Goal: Task Accomplishment & Management: Complete application form

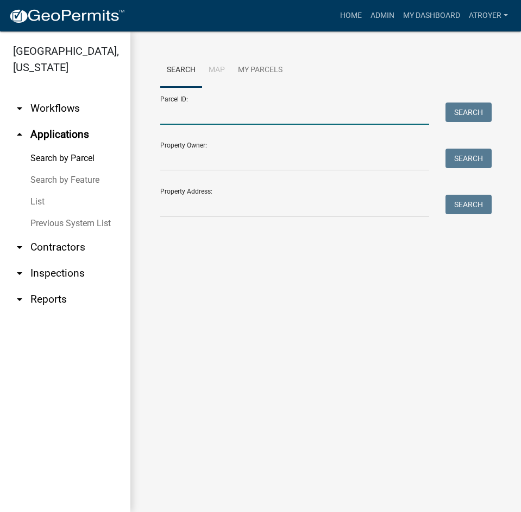
click at [291, 115] on input "Parcel ID:" at bounding box center [294, 114] width 269 height 22
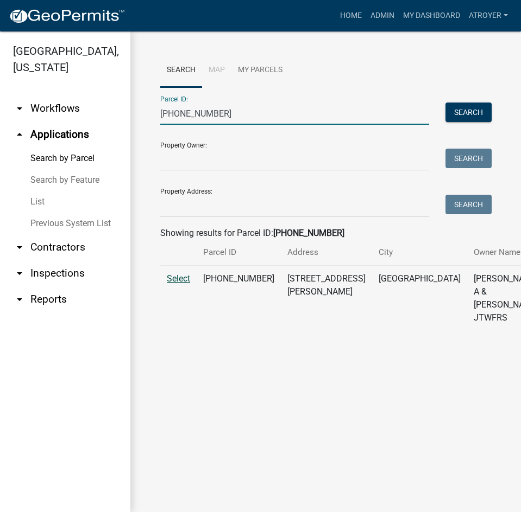
type input "[PHONE_NUMBER]"
click at [182, 284] on span "Select" at bounding box center [178, 279] width 23 height 10
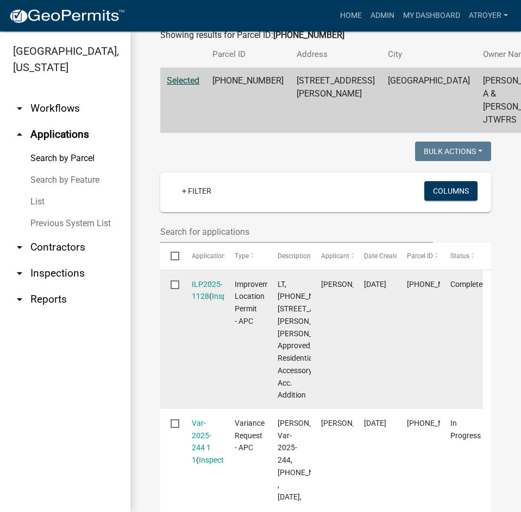
scroll to position [489, 0]
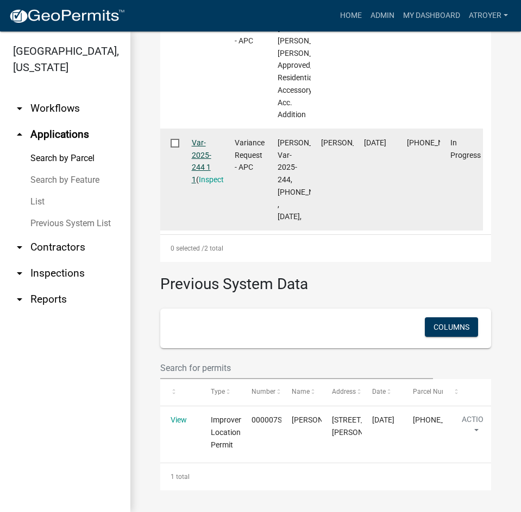
click at [194, 184] on link "Var-2025-244 1 1" at bounding box center [202, 161] width 20 height 46
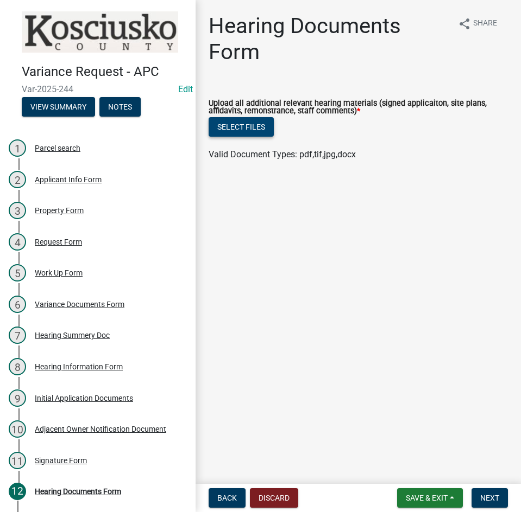
click at [235, 127] on button "Select files" at bounding box center [240, 127] width 65 height 20
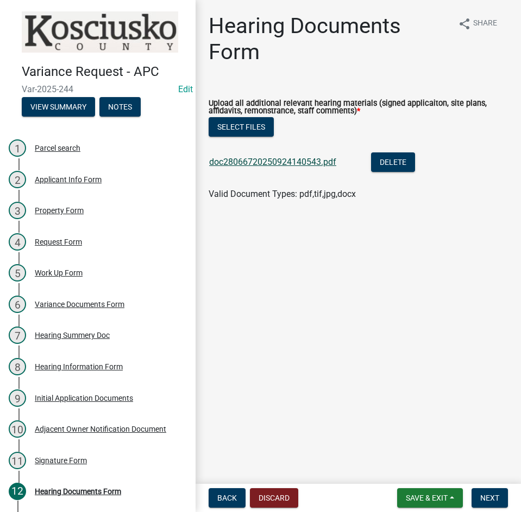
click at [276, 160] on link "doc28066720250924140543.pdf" at bounding box center [272, 162] width 127 height 10
click at [490, 496] on span "Next" at bounding box center [489, 498] width 19 height 9
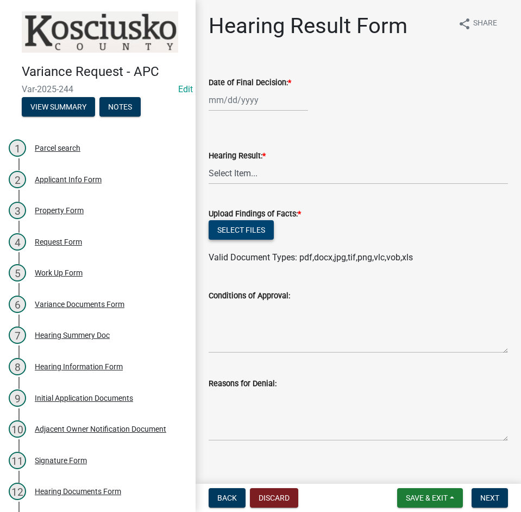
click at [248, 225] on button "Select files" at bounding box center [240, 230] width 65 height 20
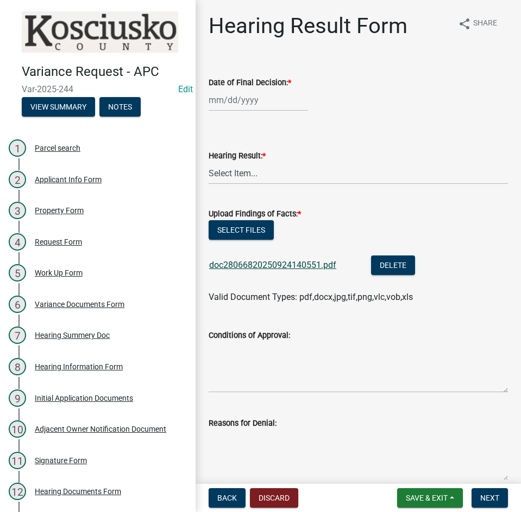
click at [291, 265] on link "doc28066820250924140551.pdf" at bounding box center [272, 265] width 127 height 10
click at [234, 227] on button "Select files" at bounding box center [240, 230] width 65 height 20
click at [429, 500] on span "Save & Exit" at bounding box center [426, 498] width 42 height 9
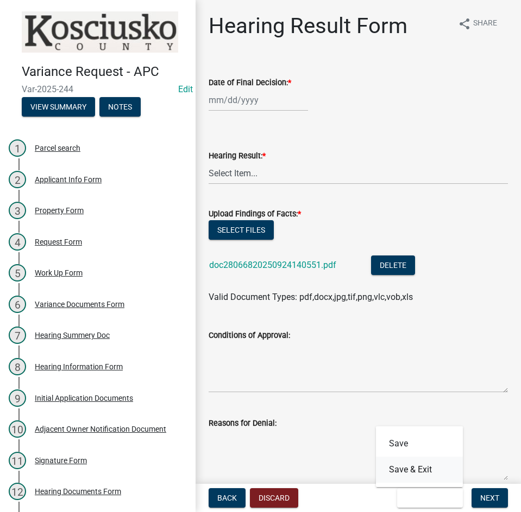
click at [416, 472] on button "Save & Exit" at bounding box center [419, 470] width 87 height 26
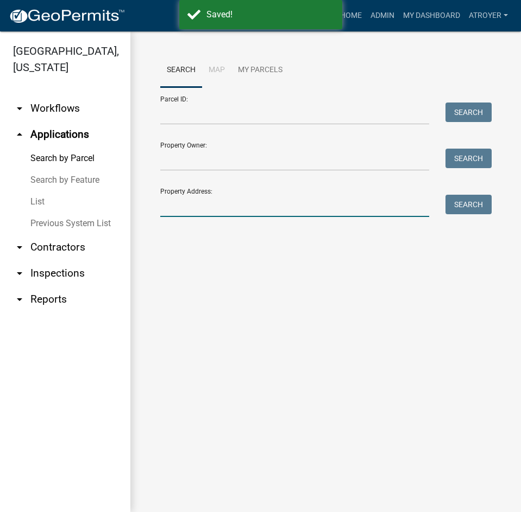
click at [256, 214] on input "Property Address:" at bounding box center [294, 206] width 269 height 22
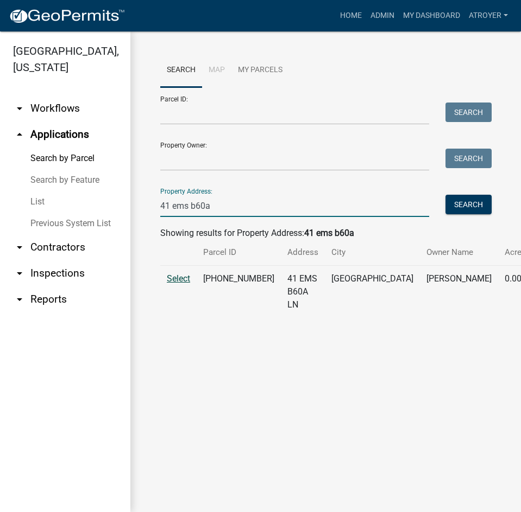
type input "41 ems b60a"
click at [181, 284] on span "Select" at bounding box center [178, 279] width 23 height 10
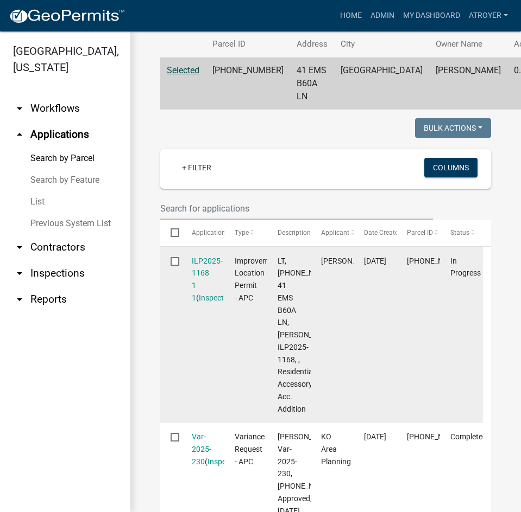
scroll to position [217, 0]
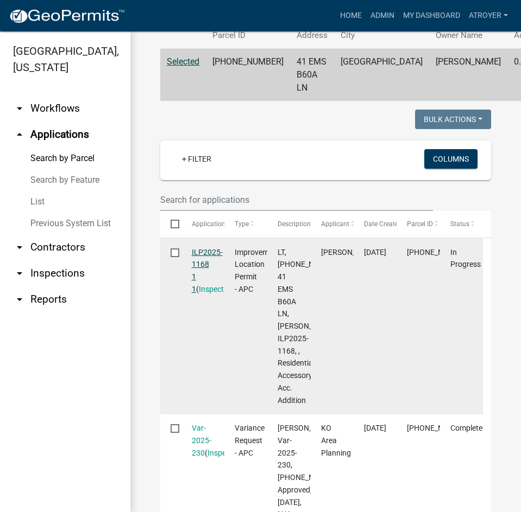
click at [200, 261] on link "ILP2025-1168 1 1" at bounding box center [207, 271] width 31 height 46
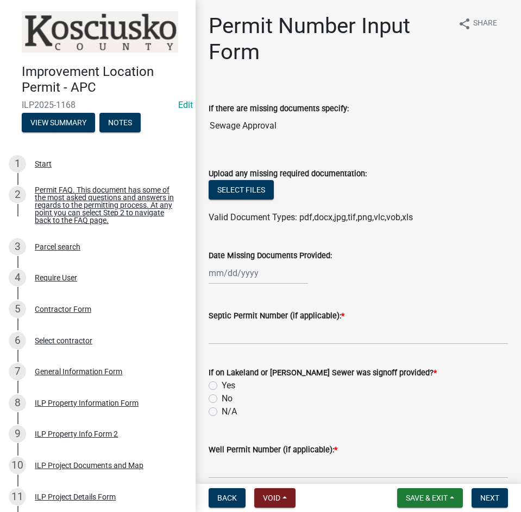
scroll to position [364, 0]
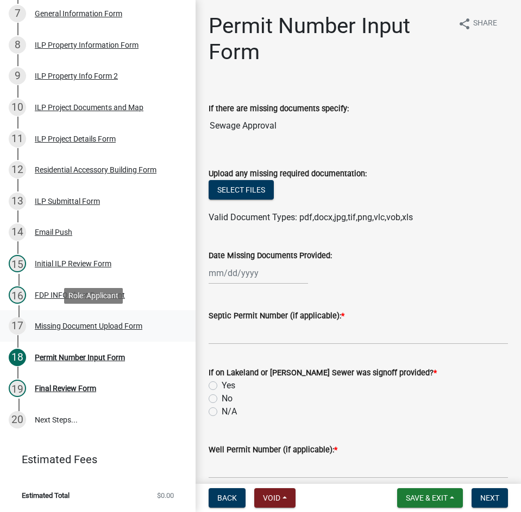
click at [86, 325] on div "Missing Document Upload Form" at bounding box center [88, 326] width 107 height 8
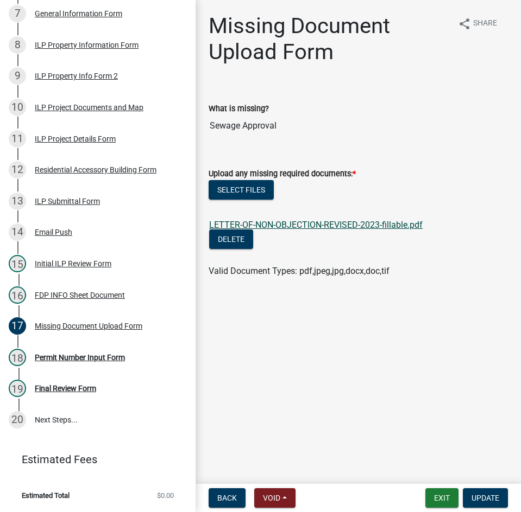
click at [291, 221] on link "LETTER-OF-NON-OBJECTION-REVISED-2023-fillable.pdf" at bounding box center [315, 225] width 213 height 10
click at [296, 227] on link "LETTER-OF-NON-OBJECTION-REVISED-2023-fillable.pdf" at bounding box center [315, 225] width 213 height 10
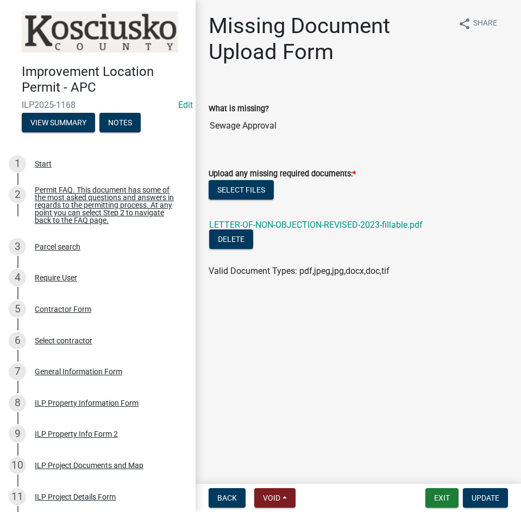
drag, startPoint x: 321, startPoint y: 222, endPoint x: 324, endPoint y: 238, distance: 16.5
click at [321, 222] on link "LETTER-OF-NON-OBJECTION-REVISED-2023-fillable.pdf" at bounding box center [315, 225] width 213 height 10
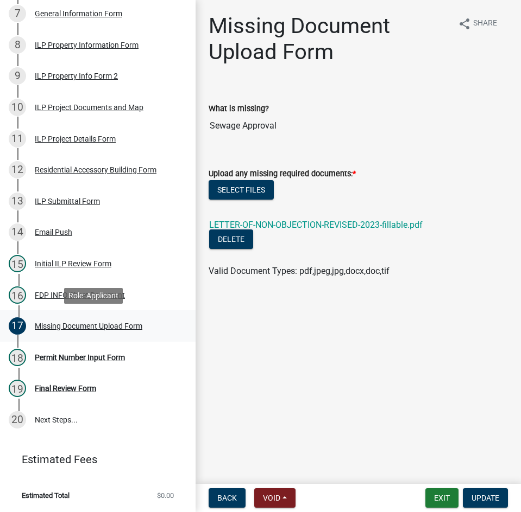
click at [78, 326] on div "Missing Document Upload Form" at bounding box center [88, 326] width 107 height 8
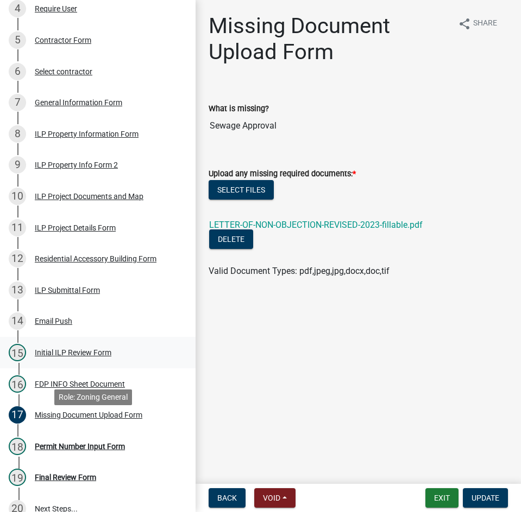
scroll to position [271, 0]
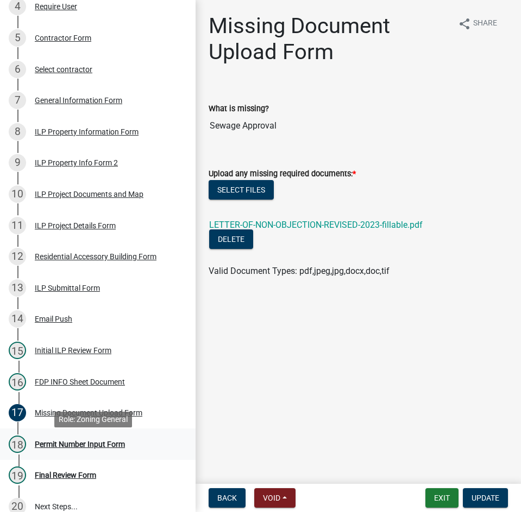
click at [73, 448] on div "Permit Number Input Form" at bounding box center [80, 445] width 90 height 8
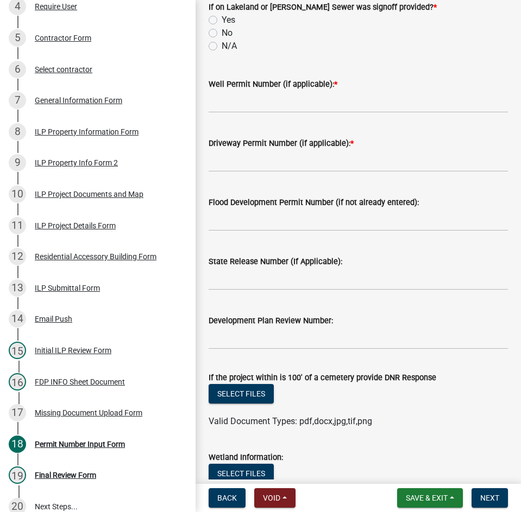
scroll to position [534, 0]
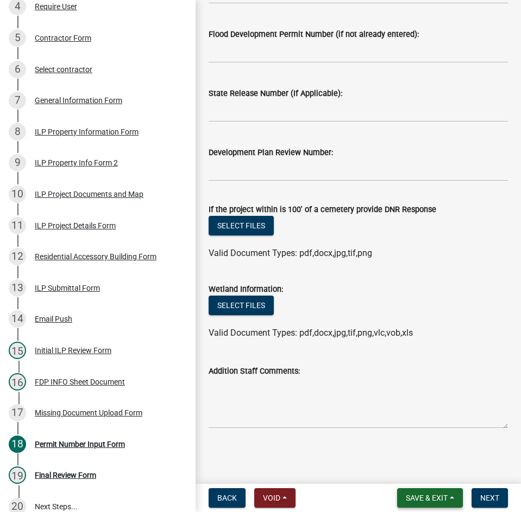
click at [432, 494] on span "Save & Exit" at bounding box center [426, 498] width 42 height 9
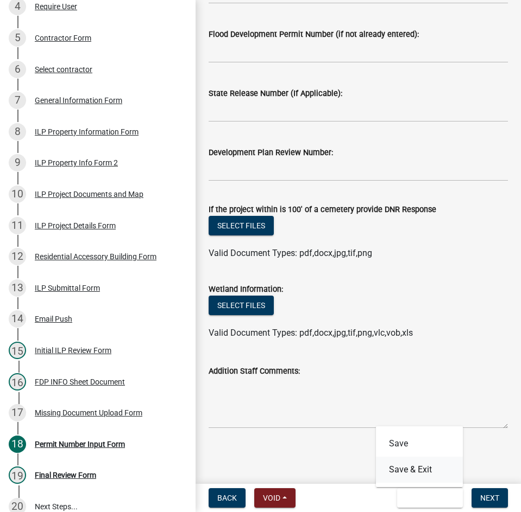
click at [422, 471] on button "Save & Exit" at bounding box center [419, 470] width 87 height 26
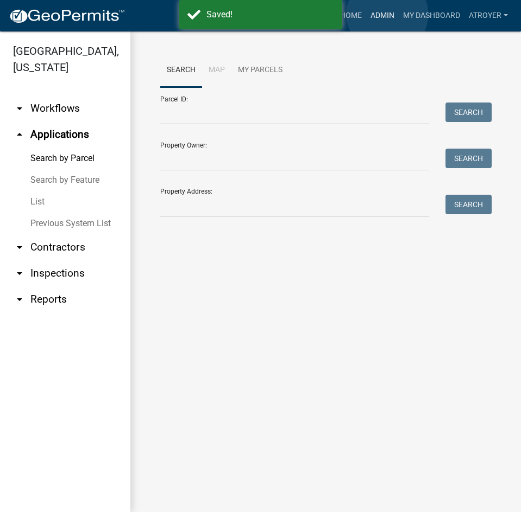
click at [387, 14] on link "Admin" at bounding box center [382, 15] width 33 height 21
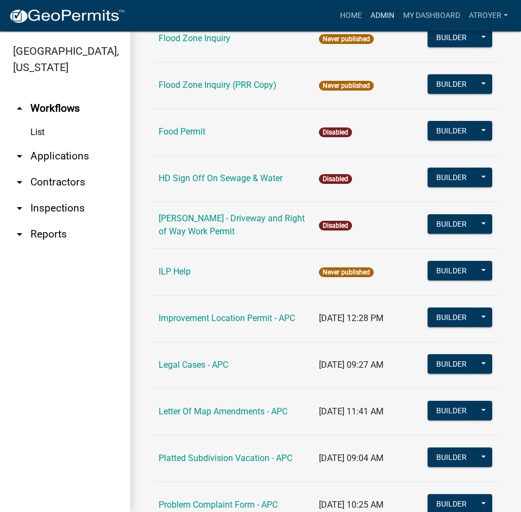
scroll to position [1248, 0]
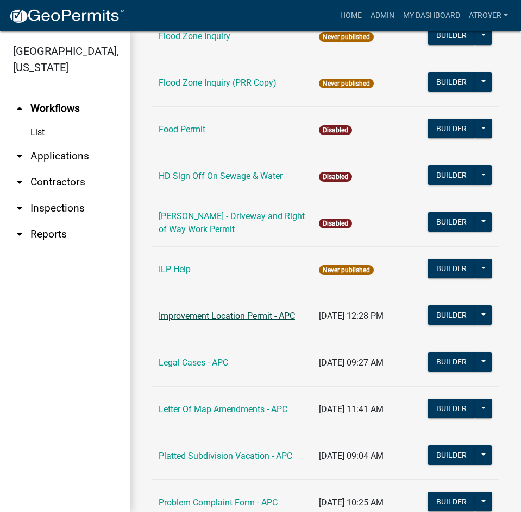
click at [226, 311] on link "Improvement Location Permit - APC" at bounding box center [226, 316] width 136 height 10
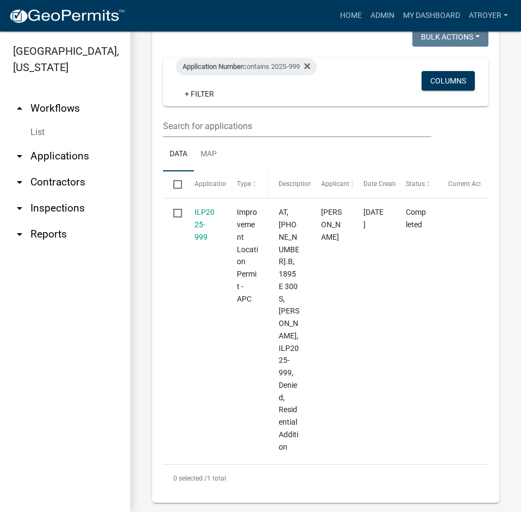
scroll to position [413, 0]
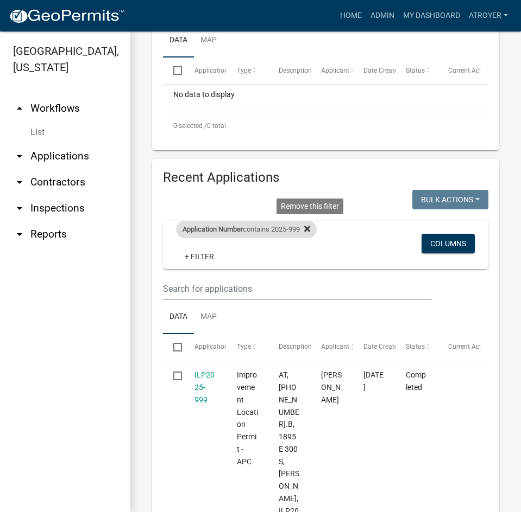
click at [310, 229] on icon at bounding box center [307, 229] width 6 height 9
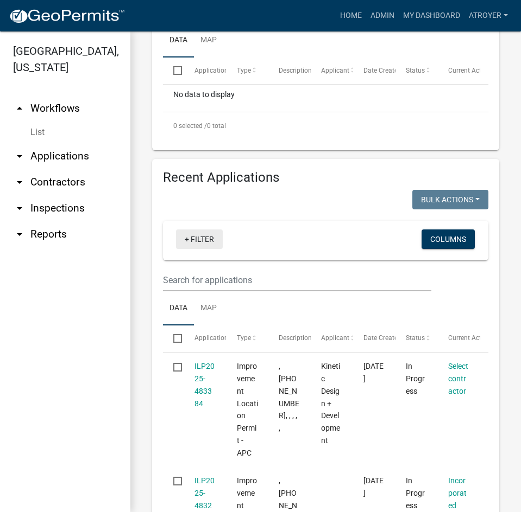
click at [198, 240] on link "+ Filter" at bounding box center [199, 240] width 47 height 20
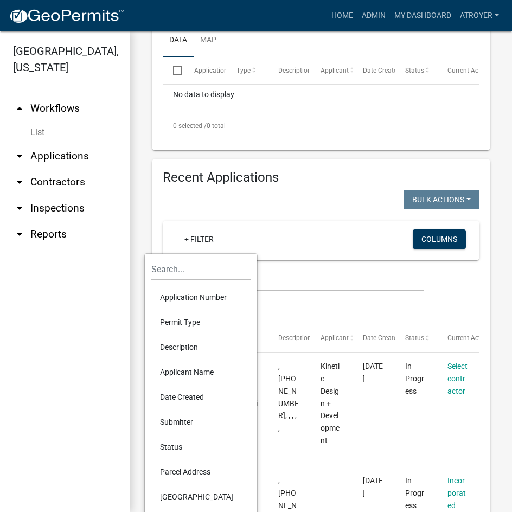
click at [196, 293] on li "Application Number" at bounding box center [200, 297] width 99 height 25
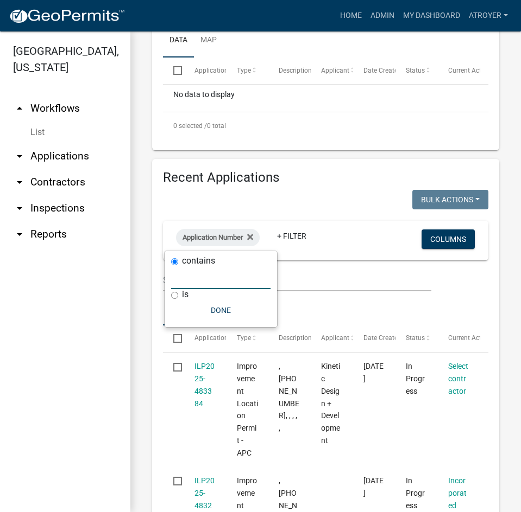
click at [217, 281] on input "text" at bounding box center [220, 278] width 99 height 22
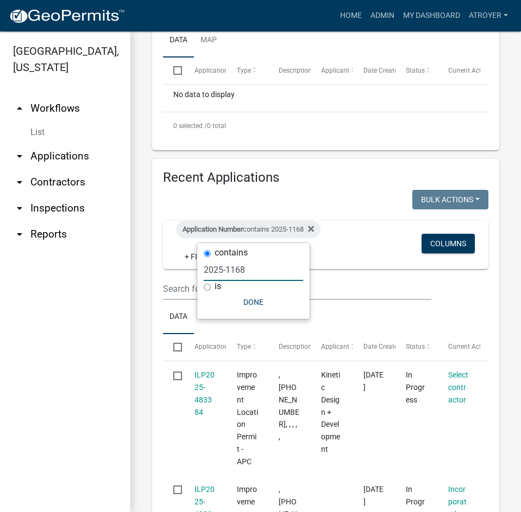
type input "2025-1168"
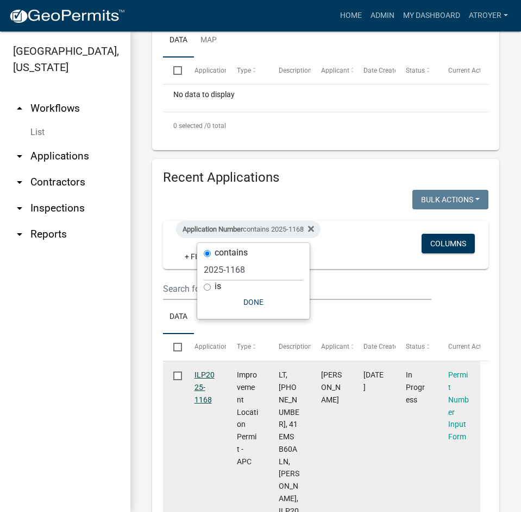
click at [200, 374] on link "ILP2025-1168" at bounding box center [204, 388] width 20 height 34
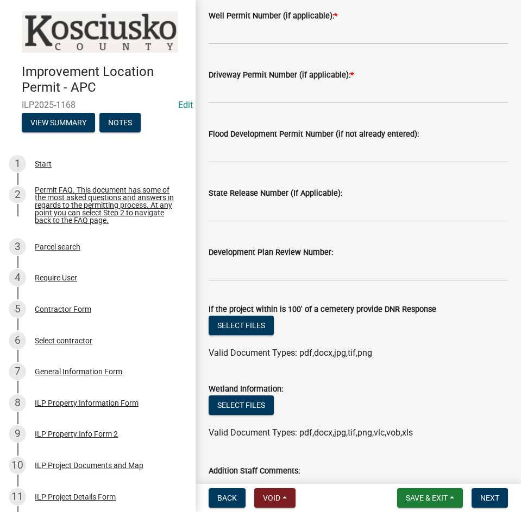
scroll to position [364, 0]
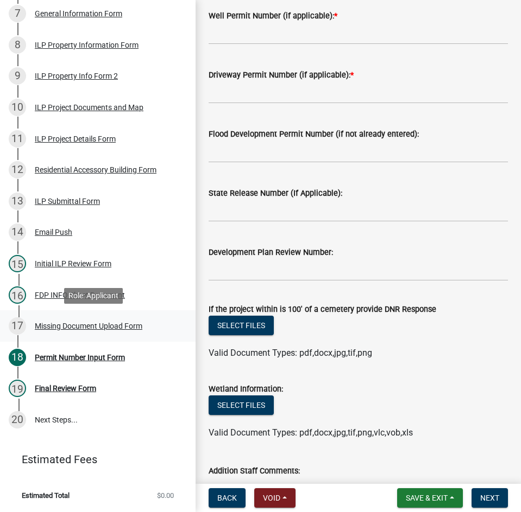
click at [68, 325] on div "Missing Document Upload Form" at bounding box center [88, 326] width 107 height 8
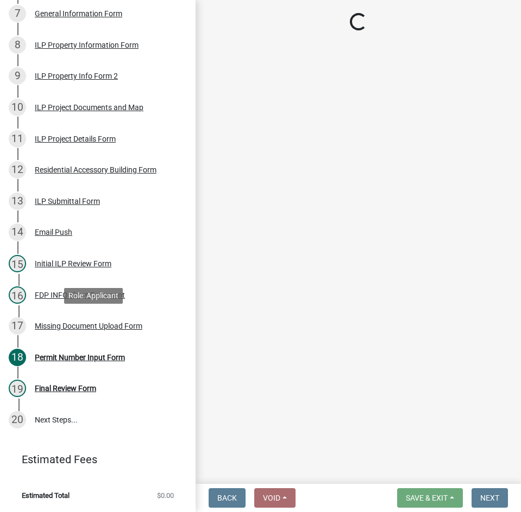
scroll to position [0, 0]
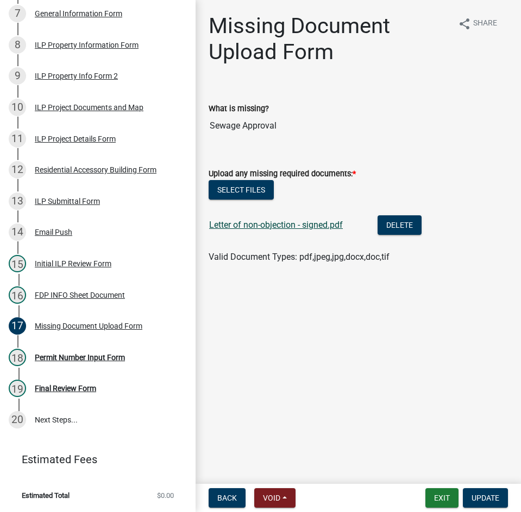
click at [249, 224] on link "Letter of non-objection - signed.pdf" at bounding box center [276, 225] width 134 height 10
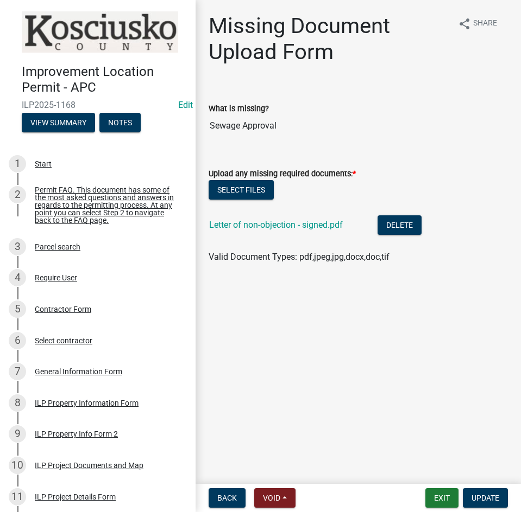
scroll to position [364, 0]
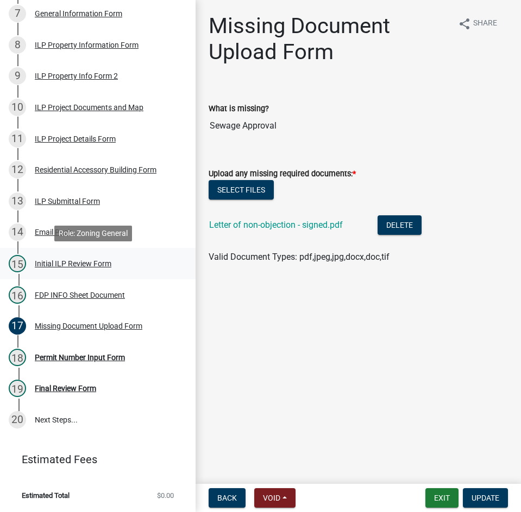
click at [72, 262] on div "Initial ILP Review Form" at bounding box center [73, 264] width 77 height 8
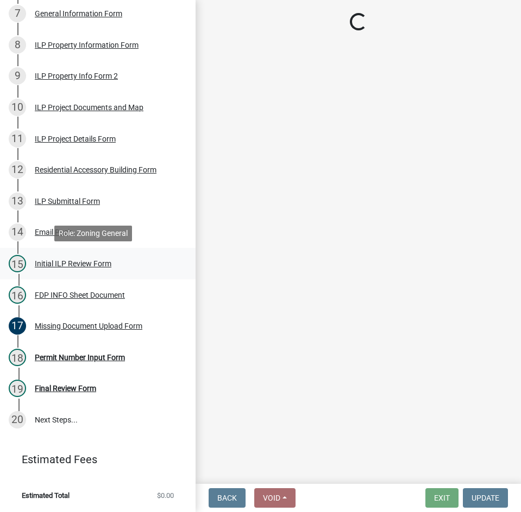
select select "fc758b50-acba-4166-9f24-5248f0f78016"
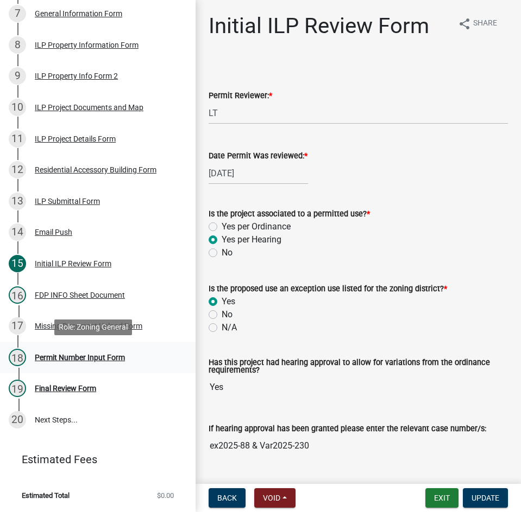
click at [49, 357] on div "Permit Number Input Form" at bounding box center [80, 358] width 90 height 8
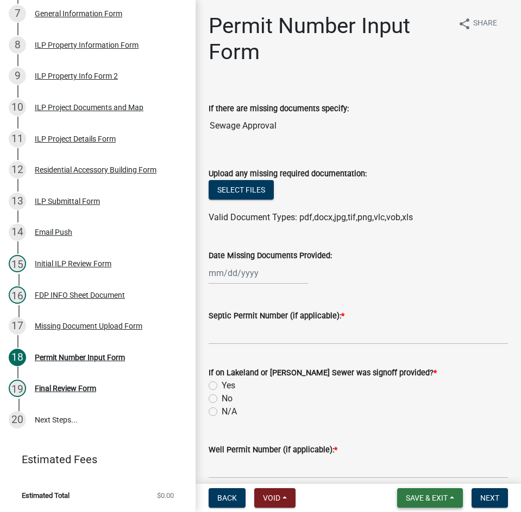
click at [414, 499] on span "Save & Exit" at bounding box center [426, 498] width 42 height 9
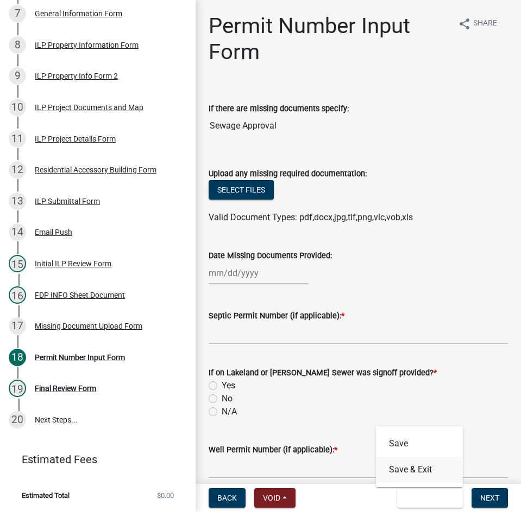
click at [408, 468] on button "Save & Exit" at bounding box center [419, 470] width 87 height 26
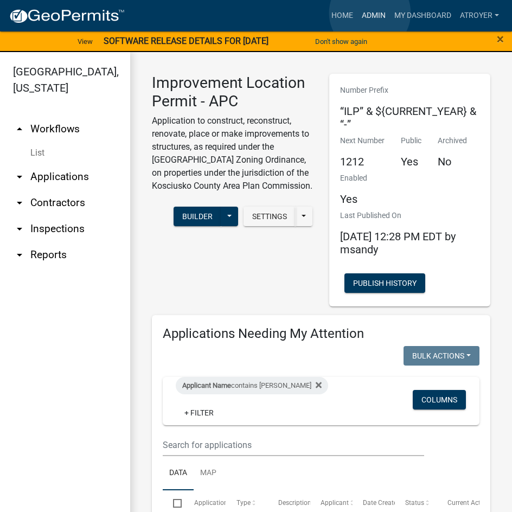
click at [370, 13] on link "Admin" at bounding box center [374, 15] width 33 height 21
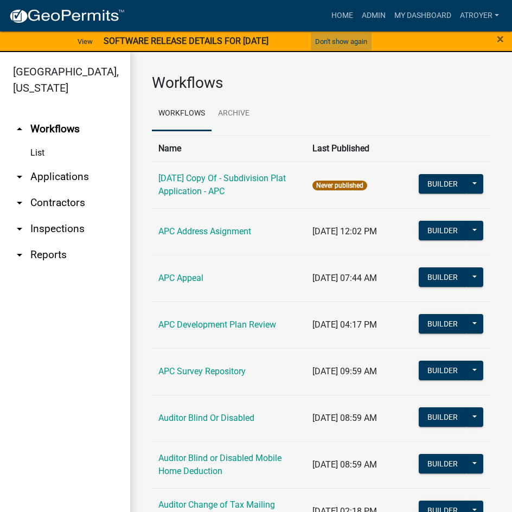
click at [343, 42] on button "Don't show again" at bounding box center [341, 42] width 61 height 18
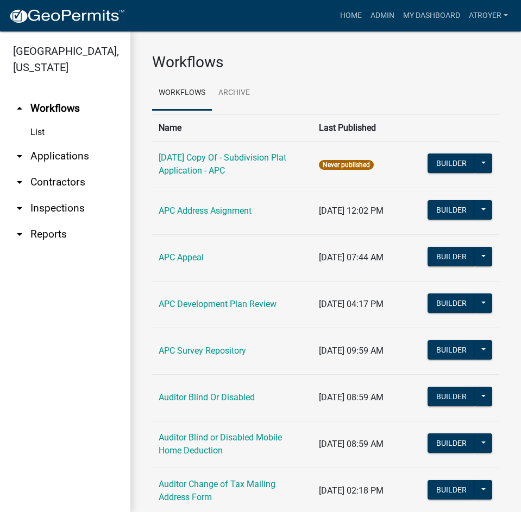
click at [77, 155] on link "arrow_drop_down Applications" at bounding box center [65, 156] width 130 height 26
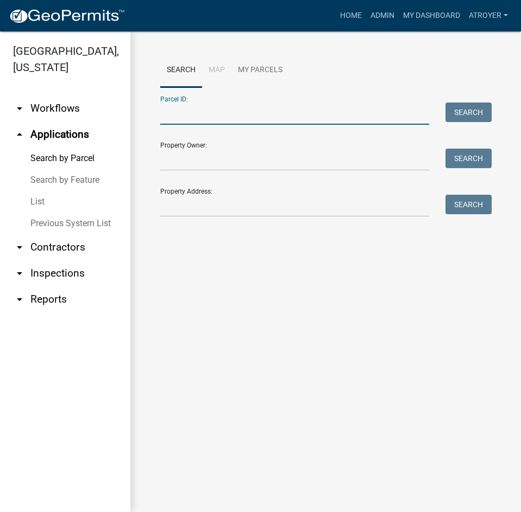
click at [233, 117] on input "Parcel ID:" at bounding box center [294, 114] width 269 height 22
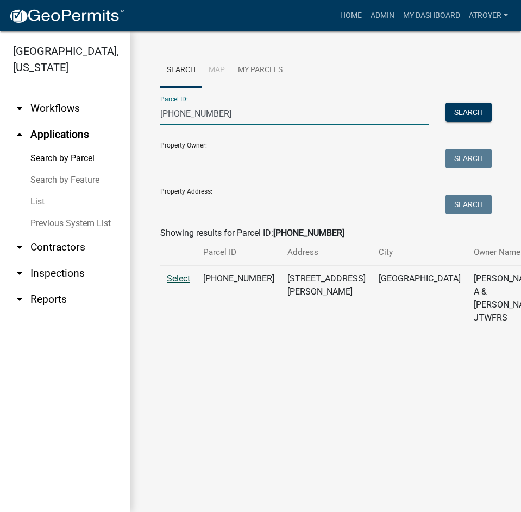
type input "[PHONE_NUMBER]"
click at [172, 284] on span "Select" at bounding box center [178, 279] width 23 height 10
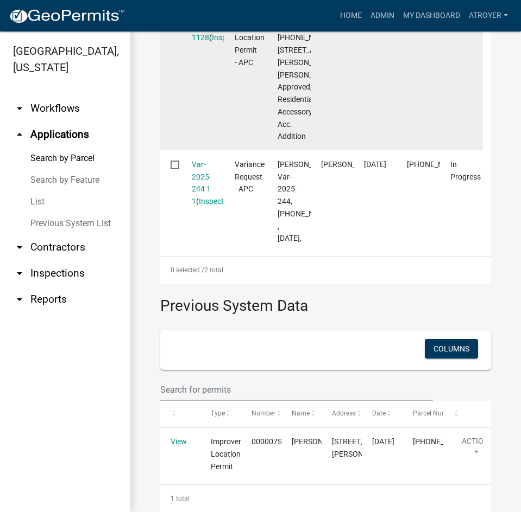
scroll to position [489, 0]
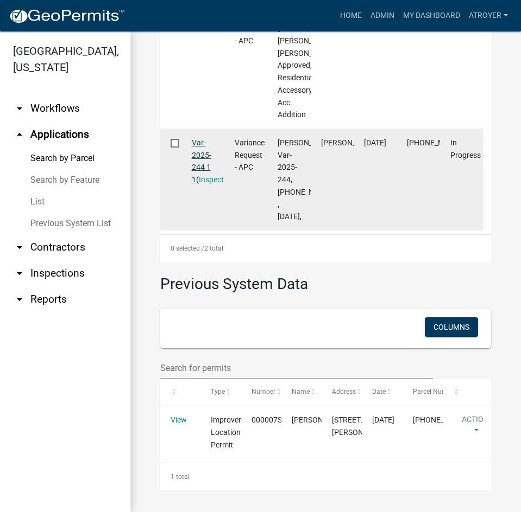
click at [195, 184] on link "Var-2025-244 1 1" at bounding box center [202, 161] width 20 height 46
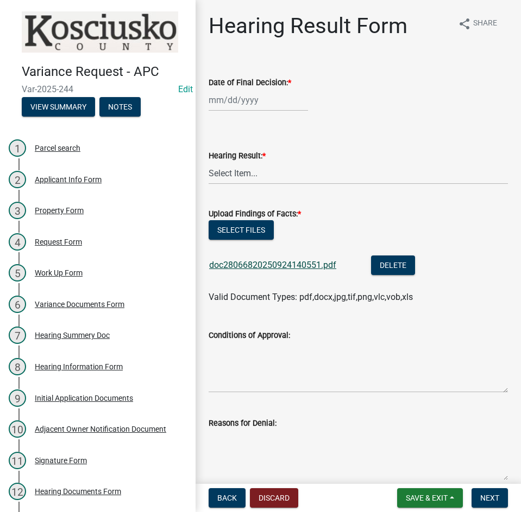
click at [265, 263] on link "doc28066820250924140551.pdf" at bounding box center [272, 265] width 127 height 10
select select "9"
select select "2025"
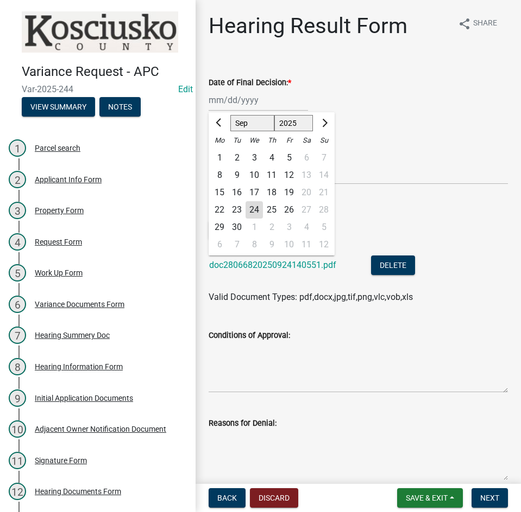
click at [264, 103] on div "[PERSON_NAME] Feb Mar Apr [PERSON_NAME][DATE] Oct Nov [DATE] 1526 1527 1528 152…" at bounding box center [257, 100] width 99 height 22
click at [220, 169] on div "8" at bounding box center [219, 175] width 17 height 17
type input "[DATE]"
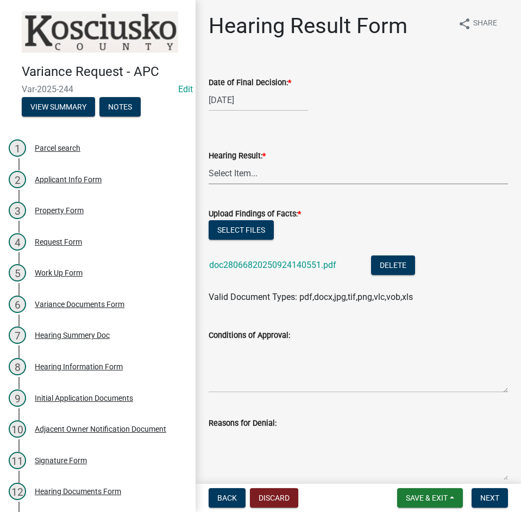
click at [275, 172] on select "Select Item... Approved Denied Withdrawn/Dropped" at bounding box center [357, 173] width 299 height 22
click at [208, 162] on select "Select Item... Approved Denied Withdrawn/Dropped" at bounding box center [357, 173] width 299 height 22
select select "808690c7-bf4f-4afa-b87c-7c10797e051c"
click at [309, 352] on textarea "Conditions of Approval:" at bounding box center [357, 367] width 299 height 51
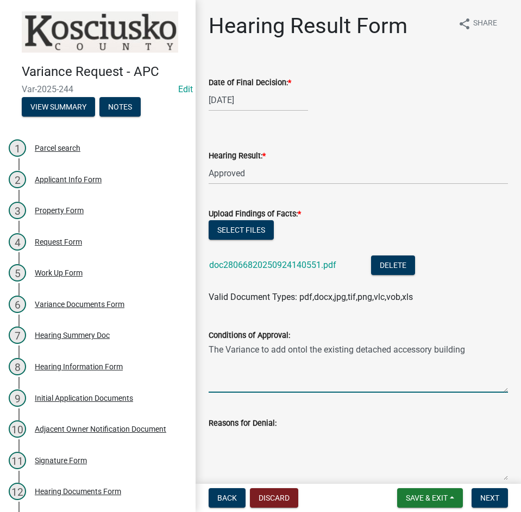
click at [307, 348] on textarea "The Variance to add ontol the existing detached accessory building" at bounding box center [357, 367] width 299 height 51
click at [470, 350] on textarea "The Variance to add onto the existing detached accessory building" at bounding box center [357, 367] width 299 height 51
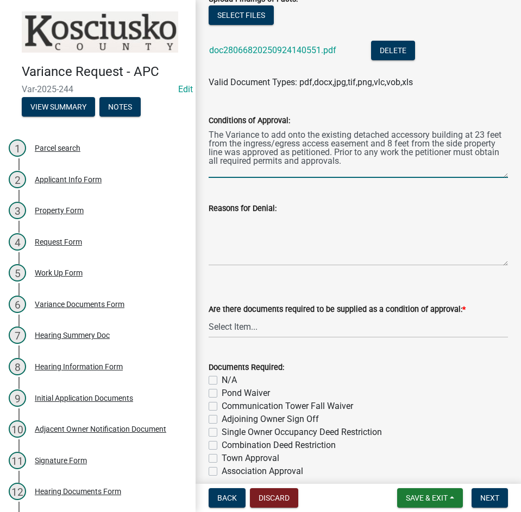
scroll to position [217, 0]
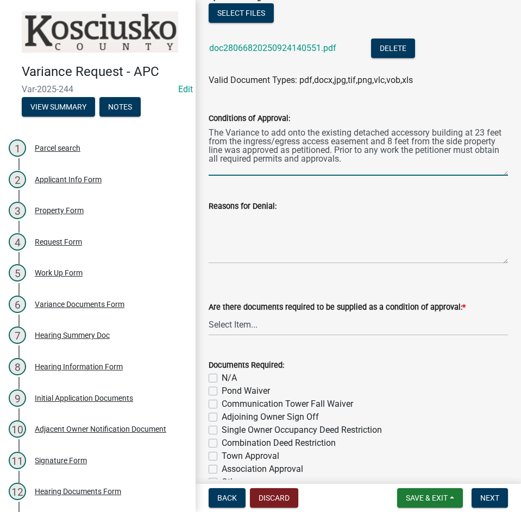
type textarea "The Variance to add onto the existing detached accessory building at 23 feet fr…"
click at [271, 330] on select "Select Item... Yes No N/A" at bounding box center [357, 325] width 299 height 22
click at [208, 314] on select "Select Item... Yes No N/A" at bounding box center [357, 325] width 299 height 22
select select "3ebdabd2-24d2-4634-81b5-20525b4a7a54"
click at [221, 379] on label "N/A" at bounding box center [228, 378] width 15 height 13
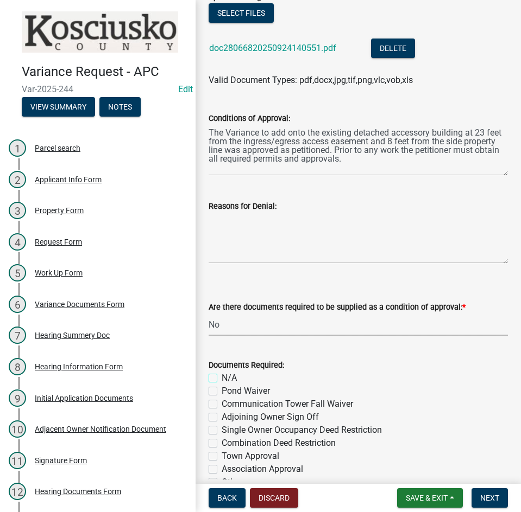
click at [221, 379] on input "N/A" at bounding box center [224, 375] width 7 height 7
checkbox input "true"
checkbox input "false"
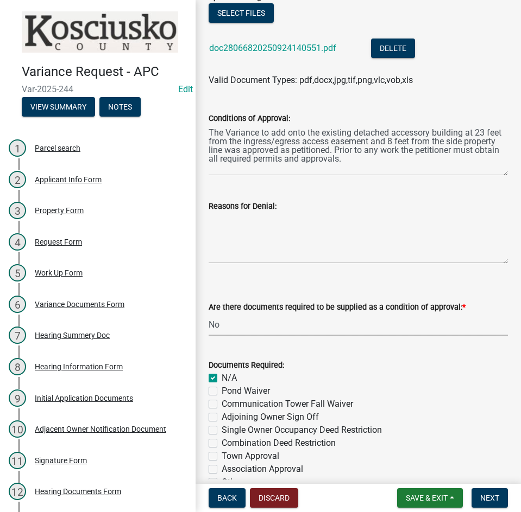
checkbox input "false"
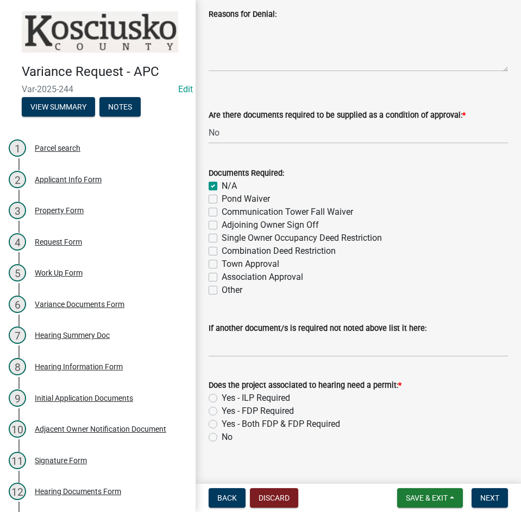
scroll to position [426, 0]
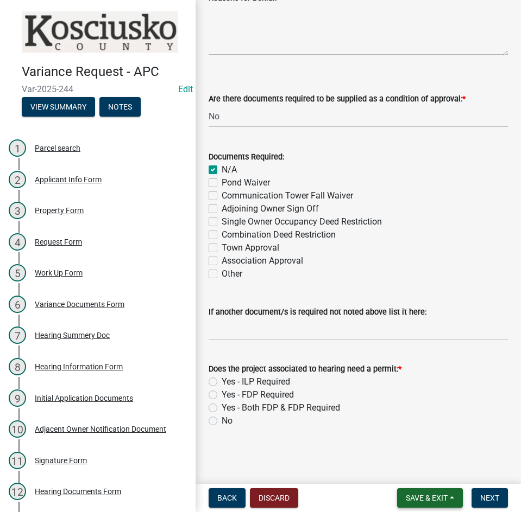
drag, startPoint x: 403, startPoint y: 499, endPoint x: 406, endPoint y: 477, distance: 22.5
click at [403, 498] on button "Save & Exit" at bounding box center [430, 499] width 66 height 20
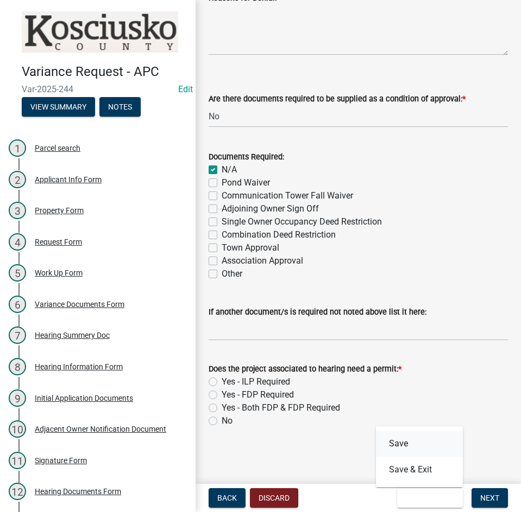
click at [413, 446] on button "Save" at bounding box center [419, 444] width 87 height 26
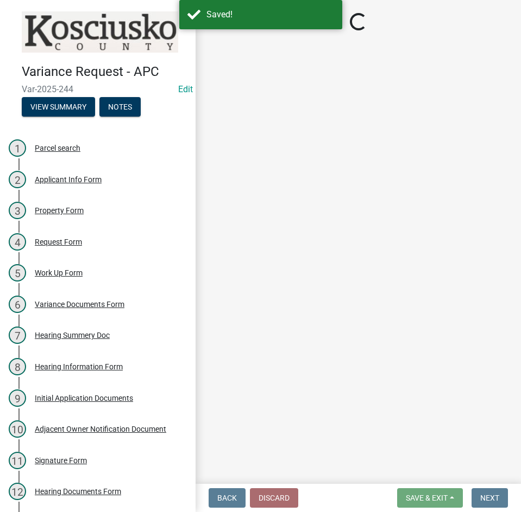
select select "808690c7-bf4f-4afa-b87c-7c10797e051c"
select select "3ebdabd2-24d2-4634-81b5-20525b4a7a54"
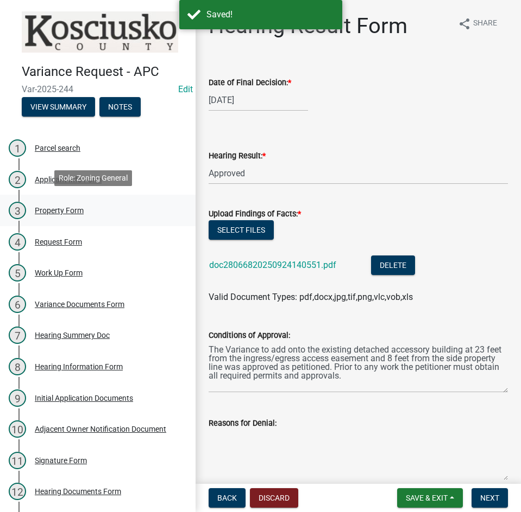
click at [49, 207] on div "Property Form" at bounding box center [59, 211] width 49 height 8
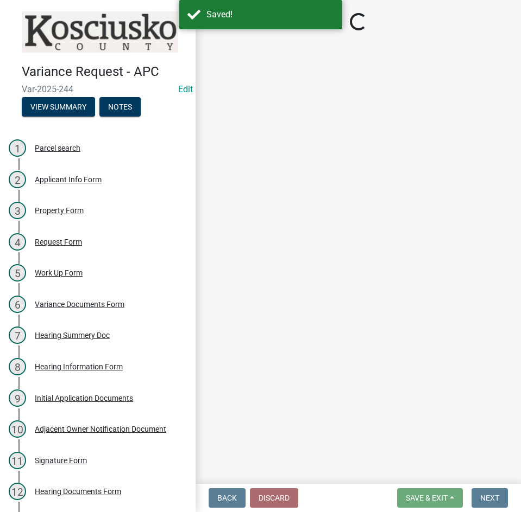
select select "1146270b-2111-4e23-bf7f-74ce85cf7041"
select select "a970d481-4b24-4397-adea-9fa616519827"
select select "cfa04aa3-54af-4fa3-ad31-ac65a78d0644"
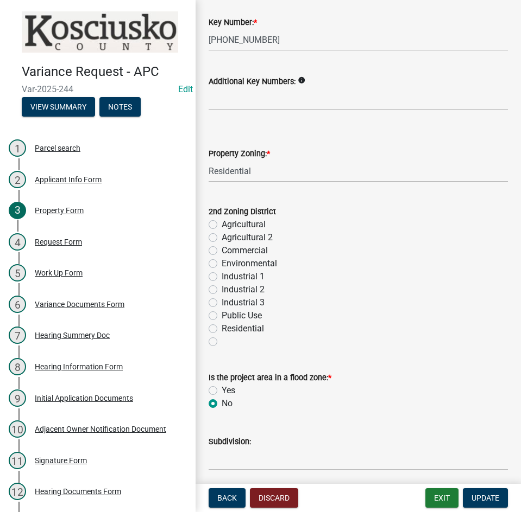
scroll to position [91, 0]
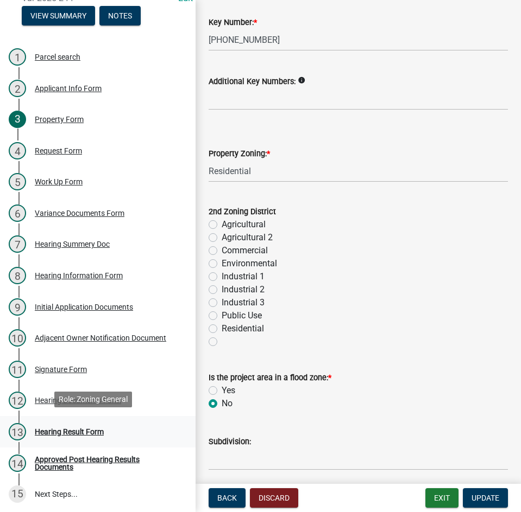
click at [84, 430] on div "Hearing Result Form" at bounding box center [69, 432] width 69 height 8
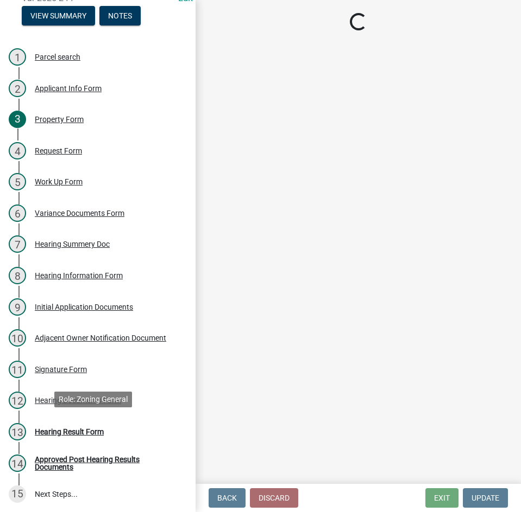
select select "808690c7-bf4f-4afa-b87c-7c10797e051c"
select select "3ebdabd2-24d2-4634-81b5-20525b4a7a54"
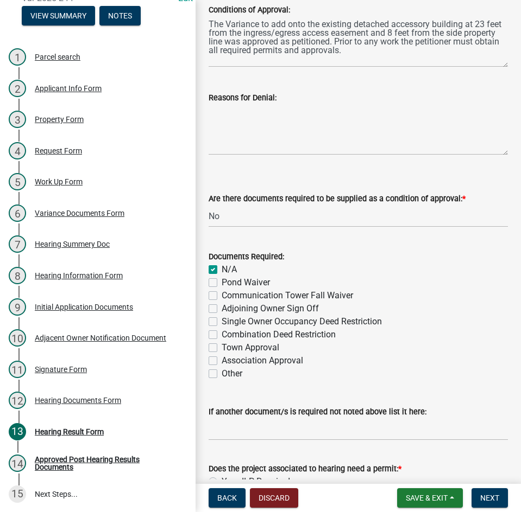
scroll to position [426, 0]
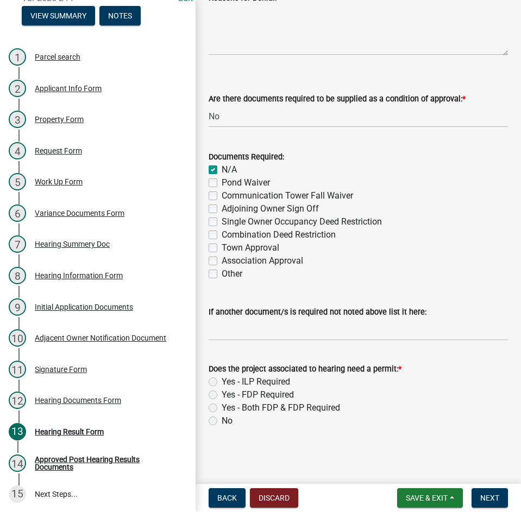
click at [221, 380] on label "Yes - ILP Required" at bounding box center [255, 382] width 68 height 13
click at [221, 380] on input "Yes - ILP Required" at bounding box center [224, 379] width 7 height 7
radio input "true"
click at [489, 498] on span "Next" at bounding box center [489, 498] width 19 height 9
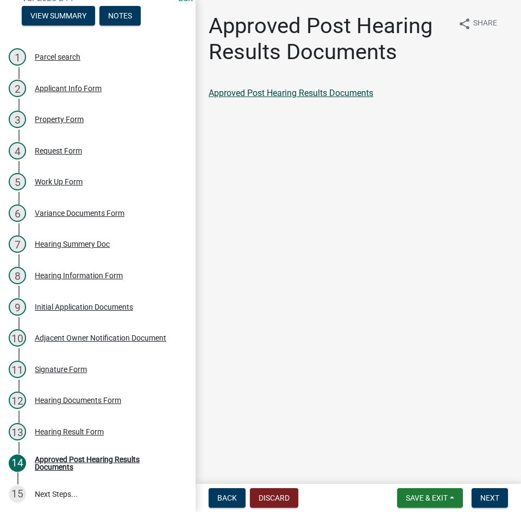
click at [303, 93] on link "Approved Post Hearing Results Documents" at bounding box center [290, 93] width 164 height 10
click at [496, 495] on span "Next" at bounding box center [489, 498] width 19 height 9
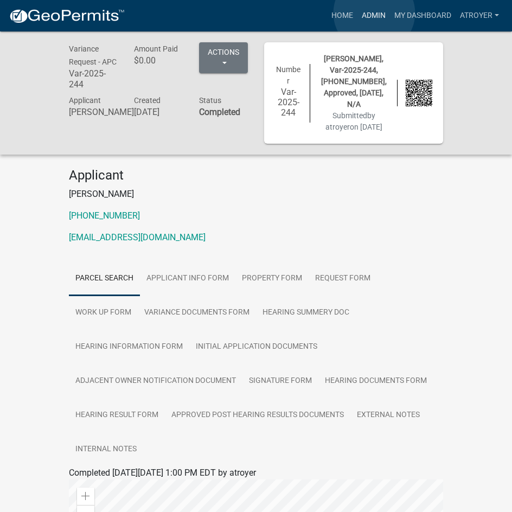
click at [375, 13] on link "Admin" at bounding box center [374, 15] width 33 height 21
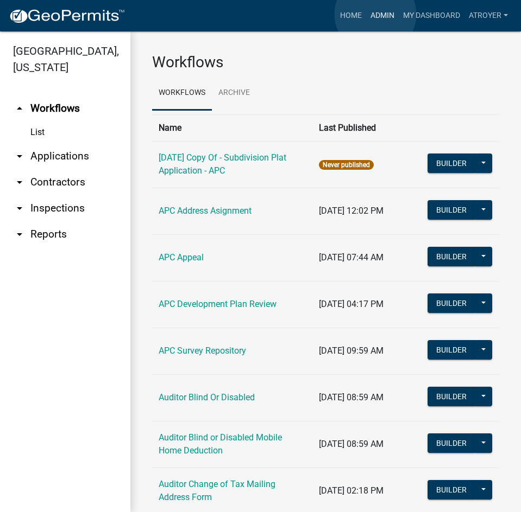
click at [375, 14] on link "Admin" at bounding box center [382, 15] width 33 height 21
click at [69, 157] on link "arrow_drop_down Applications" at bounding box center [65, 156] width 130 height 26
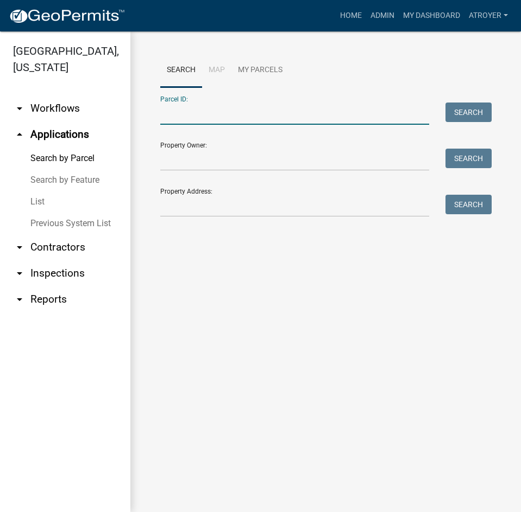
click at [209, 109] on input "Parcel ID:" at bounding box center [294, 114] width 269 height 22
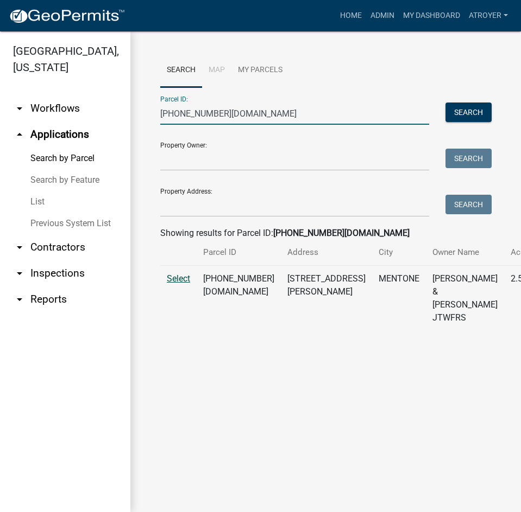
type input "[PHONE_NUMBER][DOMAIN_NAME]"
click at [174, 284] on span "Select" at bounding box center [178, 279] width 23 height 10
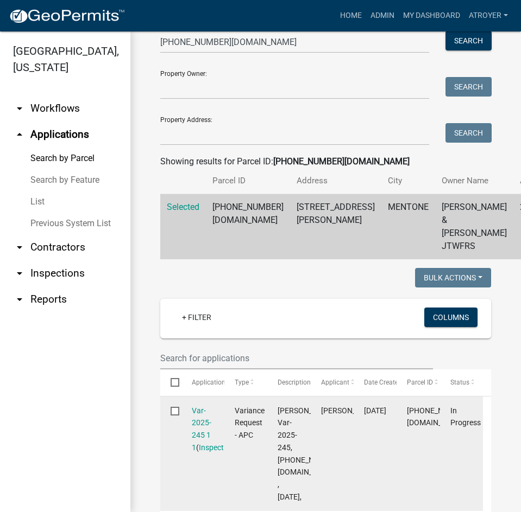
scroll to position [163, 0]
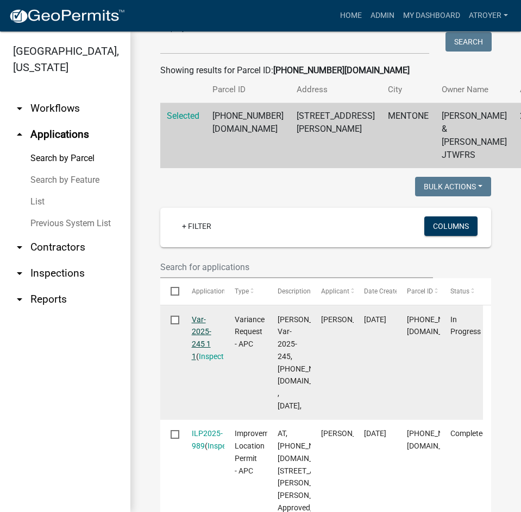
click at [197, 357] on link "Var-2025-245 1 1" at bounding box center [202, 338] width 20 height 46
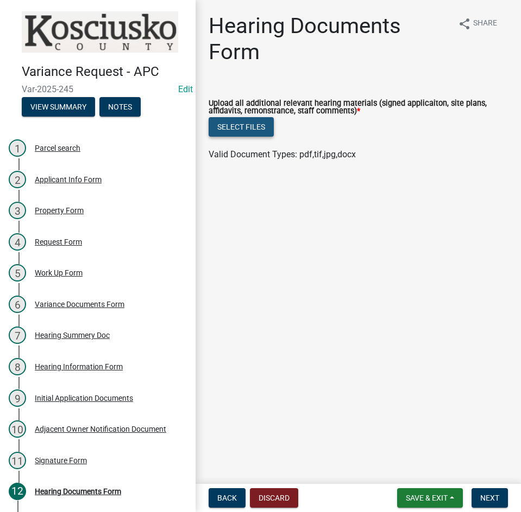
click at [227, 124] on button "Select files" at bounding box center [240, 127] width 65 height 20
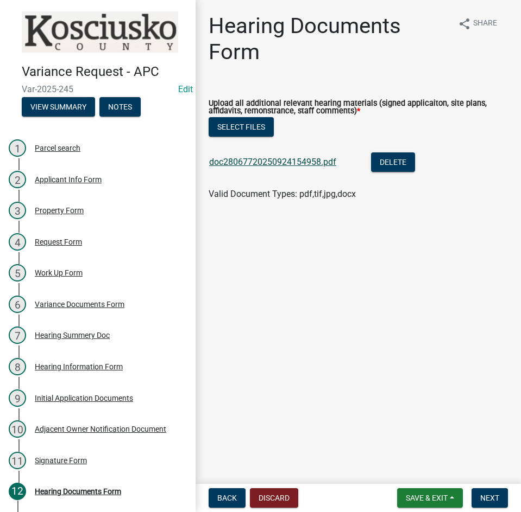
click at [268, 161] on link "doc28067720250924154958.pdf" at bounding box center [272, 162] width 127 height 10
click at [483, 493] on button "Next" at bounding box center [489, 499] width 36 height 20
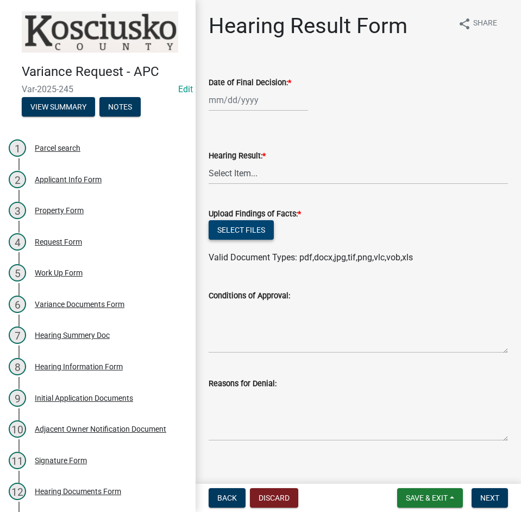
click at [236, 231] on button "Select files" at bounding box center [240, 230] width 65 height 20
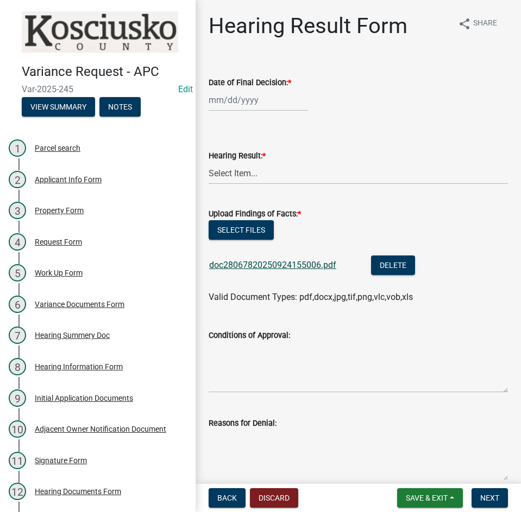
click at [294, 268] on link "doc28067820250924155006.pdf" at bounding box center [272, 265] width 127 height 10
click at [249, 231] on button "Select files" at bounding box center [240, 230] width 65 height 20
click at [255, 108] on div at bounding box center [257, 100] width 99 height 22
select select "9"
select select "2025"
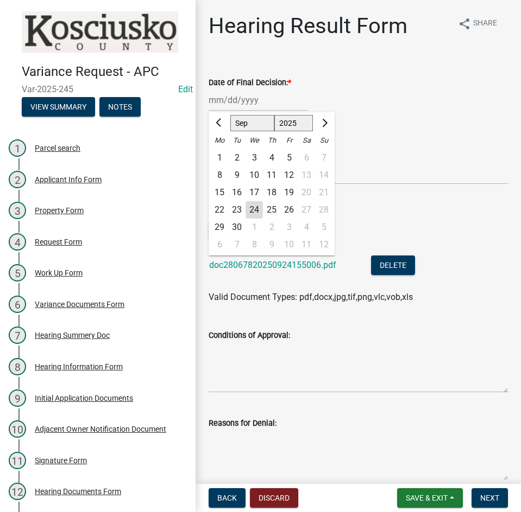
click at [219, 177] on div "8" at bounding box center [219, 175] width 17 height 17
type input "[DATE]"
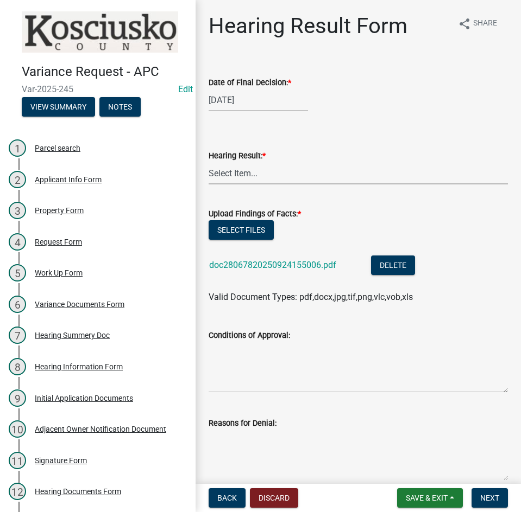
click at [219, 177] on select "Select Item... Approved Denied Withdrawn/Dropped" at bounding box center [357, 173] width 299 height 22
click at [208, 162] on select "Select Item... Approved Denied Withdrawn/Dropped" at bounding box center [357, 173] width 299 height 22
select select "808690c7-bf4f-4afa-b87c-7c10797e051c"
click at [272, 360] on textarea "Conditions of Approval:" at bounding box center [357, 367] width 299 height 51
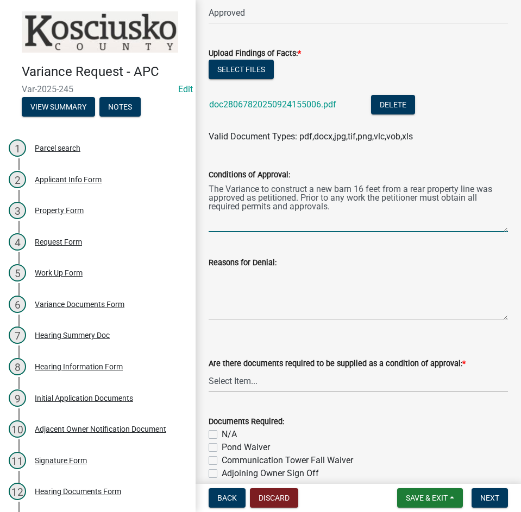
scroll to position [217, 0]
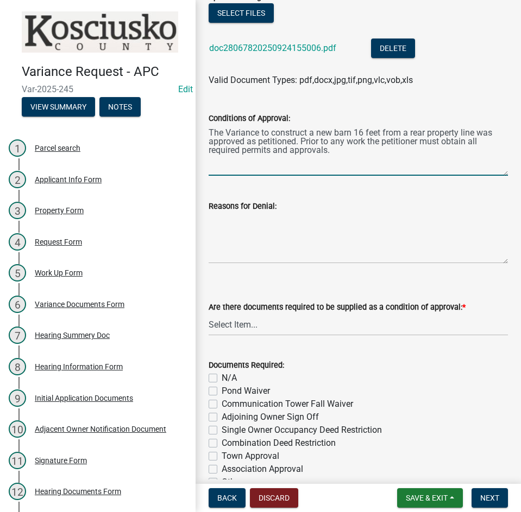
type textarea "The Variance to construct a new barn 16 feet from a rear property line was appr…"
click at [276, 326] on select "Select Item... Yes No N/A" at bounding box center [357, 325] width 299 height 22
click at [208, 314] on select "Select Item... Yes No N/A" at bounding box center [357, 325] width 299 height 22
select select "3ebdabd2-24d2-4634-81b5-20525b4a7a54"
click at [221, 376] on label "N/A" at bounding box center [228, 378] width 15 height 13
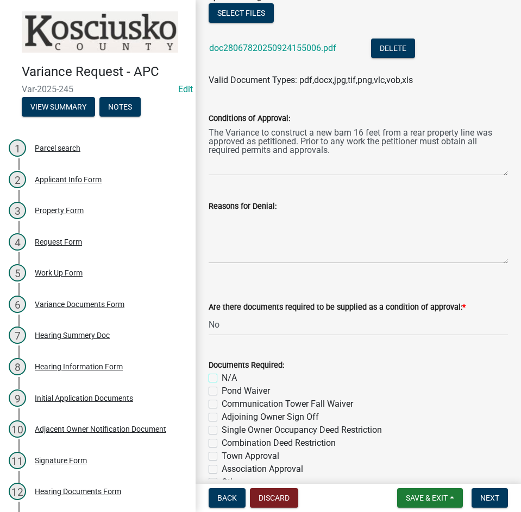
click at [221, 376] on input "N/A" at bounding box center [224, 375] width 7 height 7
checkbox input "true"
checkbox input "false"
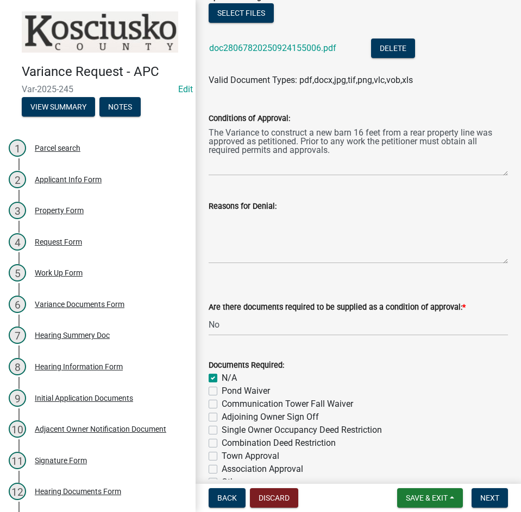
checkbox input "false"
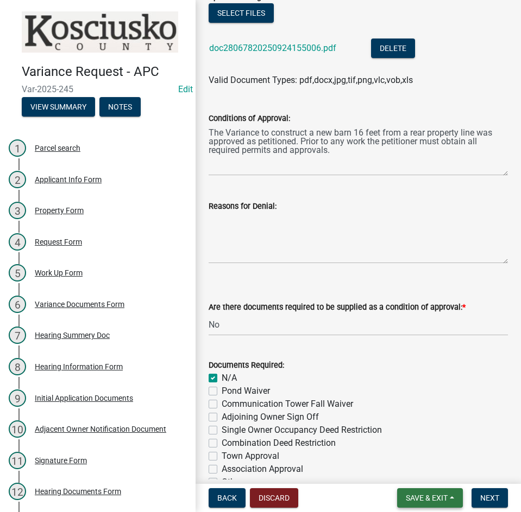
click at [402, 492] on button "Save & Exit" at bounding box center [430, 499] width 66 height 20
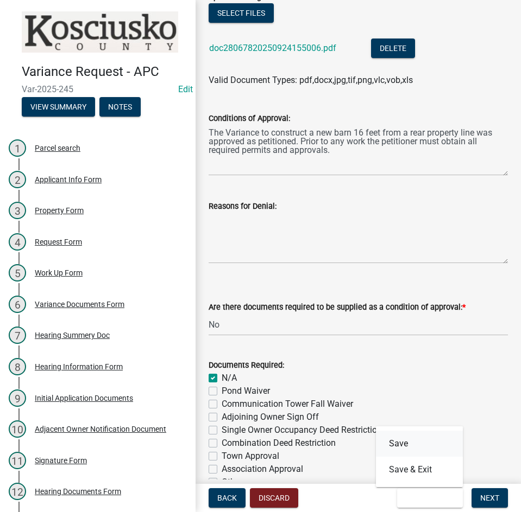
drag, startPoint x: 390, startPoint y: 443, endPoint x: 364, endPoint y: 427, distance: 30.9
click at [390, 444] on button "Save" at bounding box center [419, 444] width 87 height 26
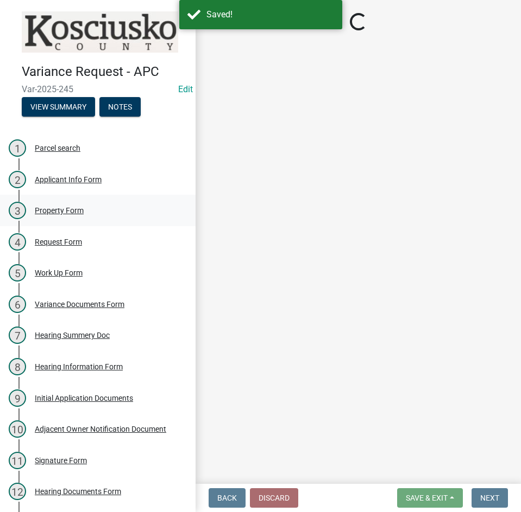
click at [82, 211] on div "Property Form" at bounding box center [59, 211] width 49 height 8
select select "ea119d11-e52e-4559-b746-af06211fe819"
select select "dd23c302-fd8e-4dc5-81ce-e8ac1d060e01"
select select "8c3b6099-7925-4df4-a459-01e50184b84c"
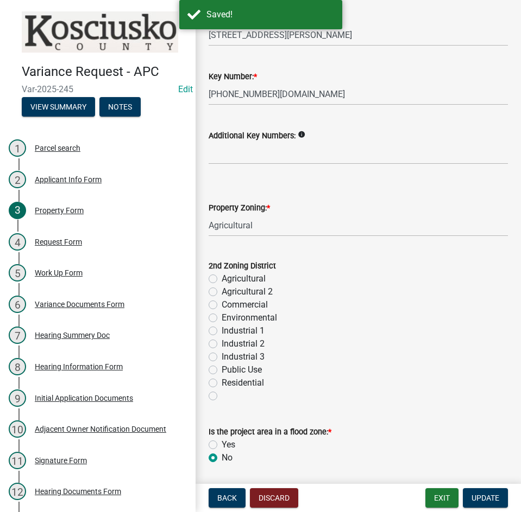
scroll to position [91, 0]
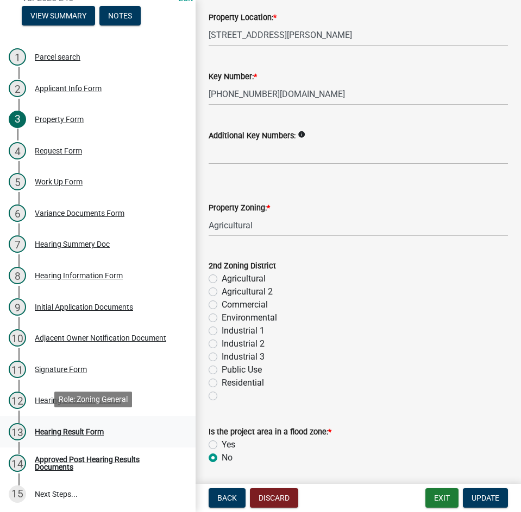
click at [78, 430] on div "Hearing Result Form" at bounding box center [69, 432] width 69 height 8
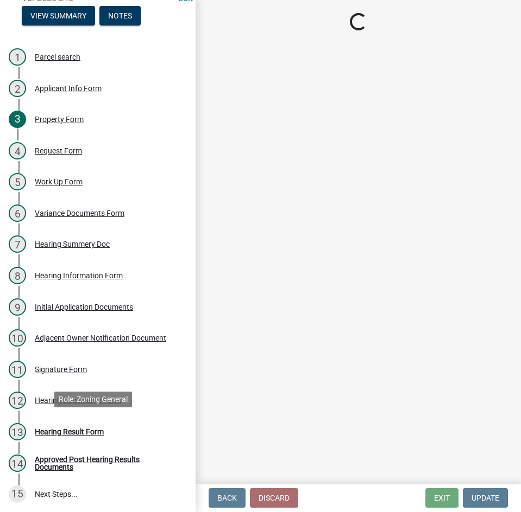
scroll to position [0, 0]
select select "808690c7-bf4f-4afa-b87c-7c10797e051c"
select select "3ebdabd2-24d2-4634-81b5-20525b4a7a54"
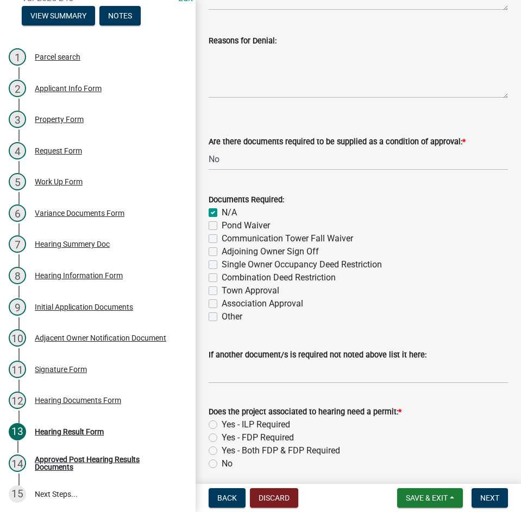
scroll to position [426, 0]
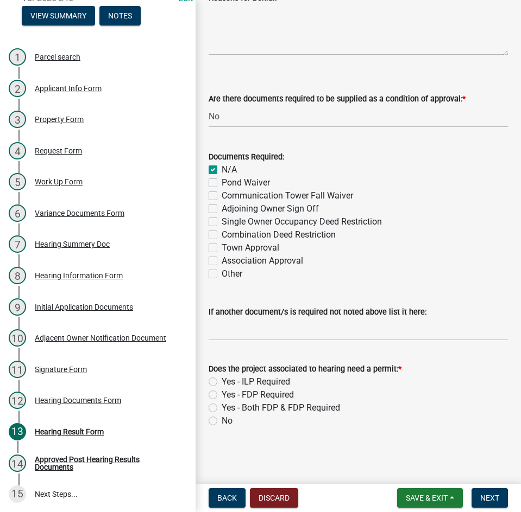
click at [221, 383] on label "Yes - ILP Required" at bounding box center [255, 382] width 68 height 13
click at [221, 383] on input "Yes - ILP Required" at bounding box center [224, 379] width 7 height 7
radio input "true"
click at [477, 494] on button "Next" at bounding box center [489, 499] width 36 height 20
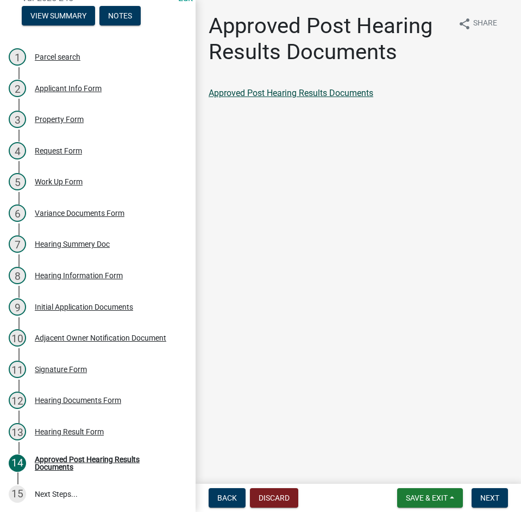
click at [265, 92] on link "Approved Post Hearing Results Documents" at bounding box center [290, 93] width 164 height 10
click at [486, 497] on span "Next" at bounding box center [489, 498] width 19 height 9
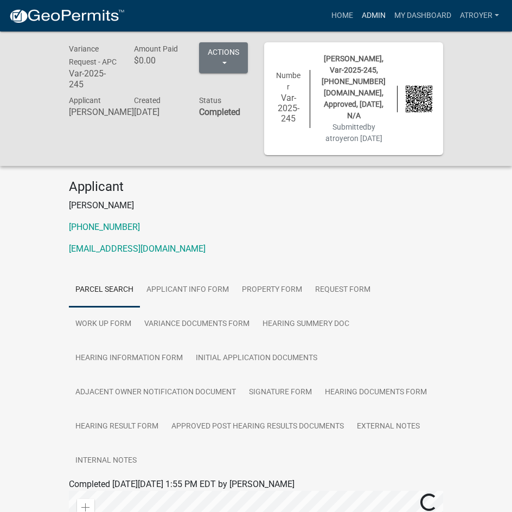
click at [372, 13] on link "Admin" at bounding box center [374, 15] width 33 height 21
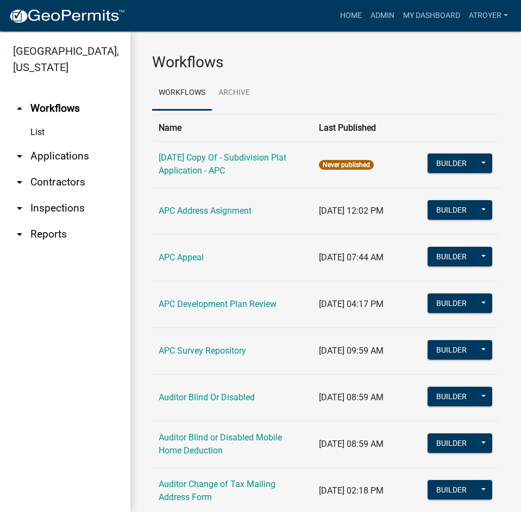
click at [71, 155] on link "arrow_drop_down Applications" at bounding box center [65, 156] width 130 height 26
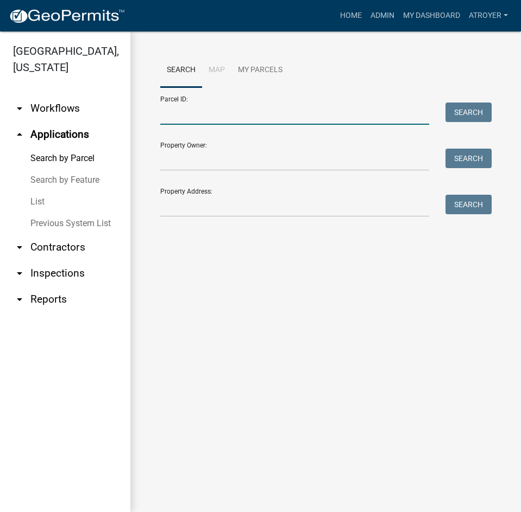
click at [205, 112] on input "Parcel ID:" at bounding box center [294, 114] width 269 height 22
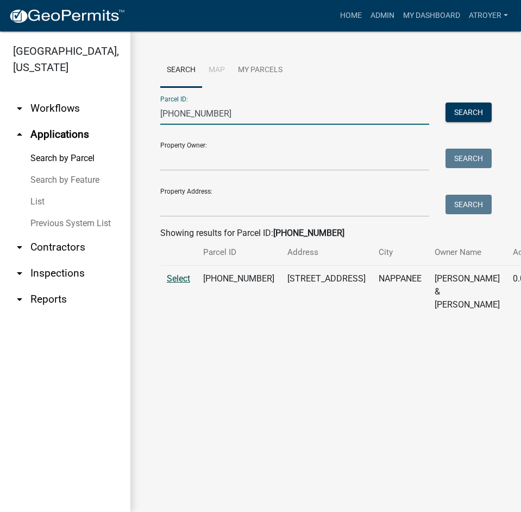
type input "[PHONE_NUMBER]"
click at [181, 284] on span "Select" at bounding box center [178, 279] width 23 height 10
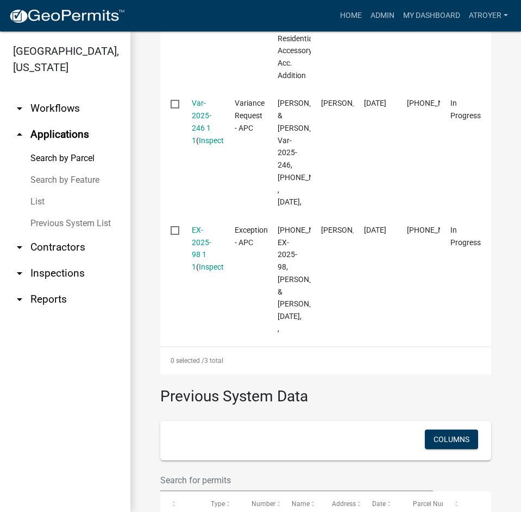
scroll to position [489, 0]
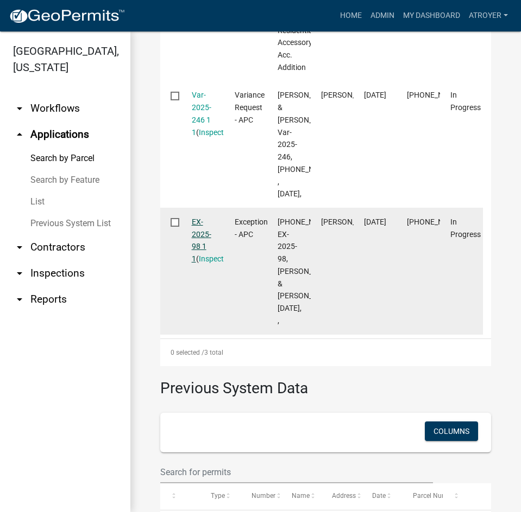
click at [197, 263] on link "EX-2025-98 1 1" at bounding box center [202, 241] width 20 height 46
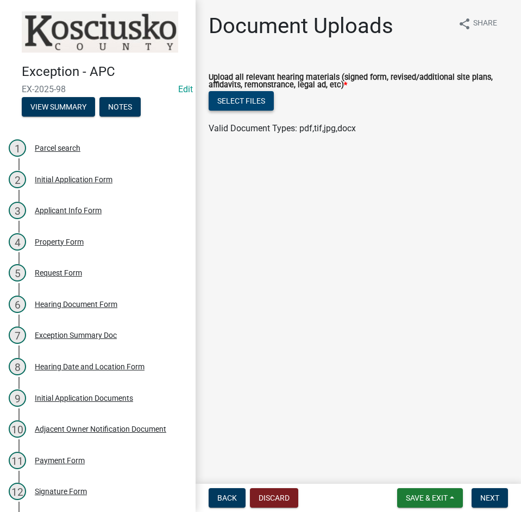
click at [249, 101] on button "Select files" at bounding box center [240, 101] width 65 height 20
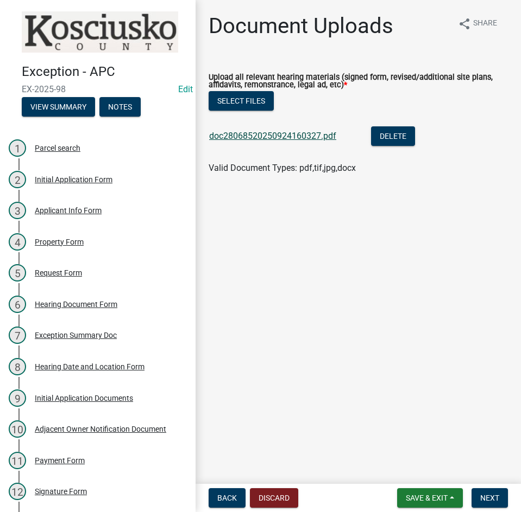
click at [256, 138] on link "doc28068520250924160327.pdf" at bounding box center [272, 136] width 127 height 10
click at [493, 496] on span "Next" at bounding box center [489, 498] width 19 height 9
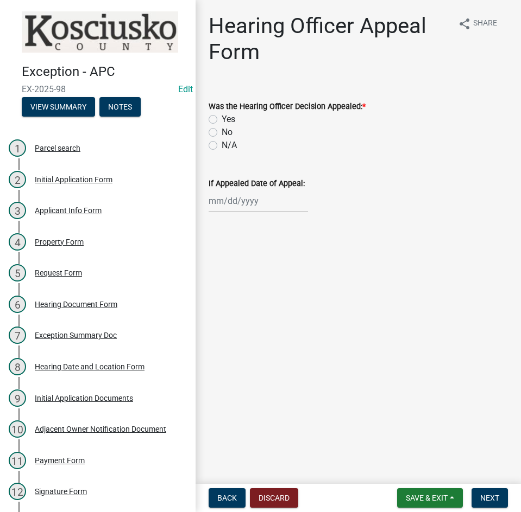
click at [221, 134] on label "No" at bounding box center [226, 132] width 11 height 13
click at [221, 133] on input "No" at bounding box center [224, 129] width 7 height 7
radio input "true"
drag, startPoint x: 490, startPoint y: 497, endPoint x: 475, endPoint y: 481, distance: 21.1
click at [490, 497] on span "Next" at bounding box center [489, 498] width 19 height 9
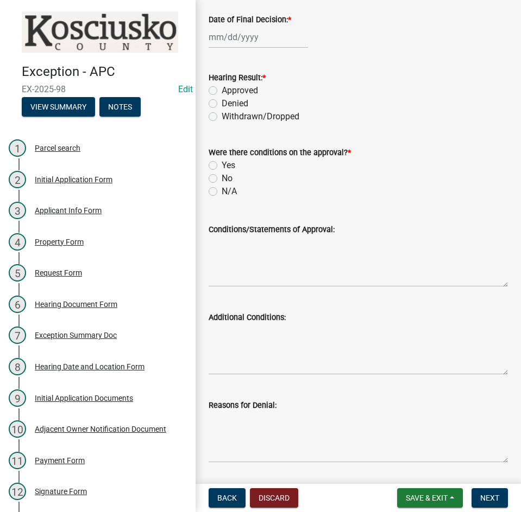
scroll to position [217, 0]
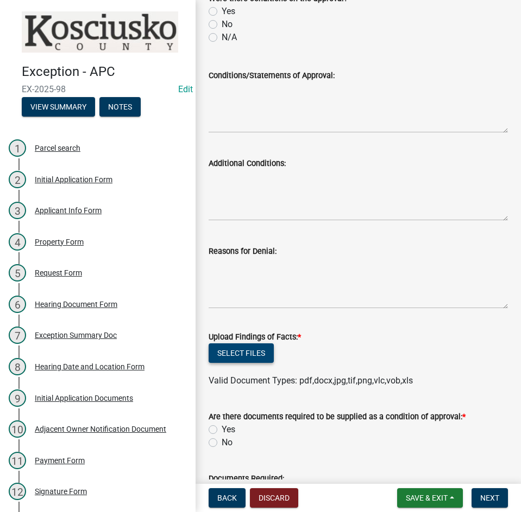
click at [248, 351] on button "Select files" at bounding box center [240, 354] width 65 height 20
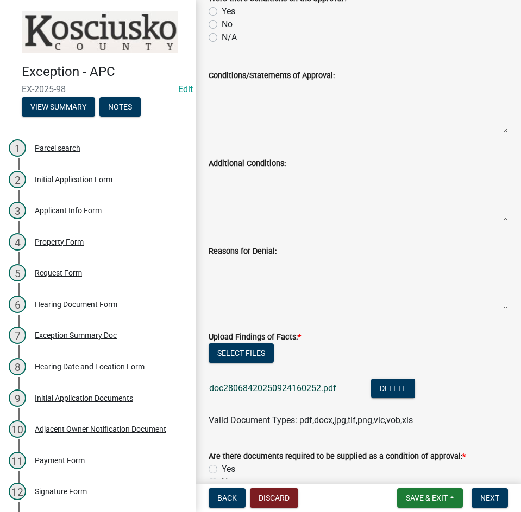
click at [281, 390] on link "doc28068420250924160252.pdf" at bounding box center [272, 388] width 127 height 10
click at [229, 355] on button "Select files" at bounding box center [240, 354] width 65 height 20
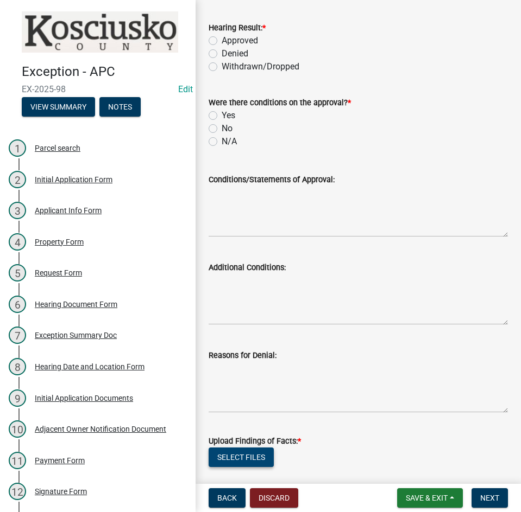
scroll to position [0, 0]
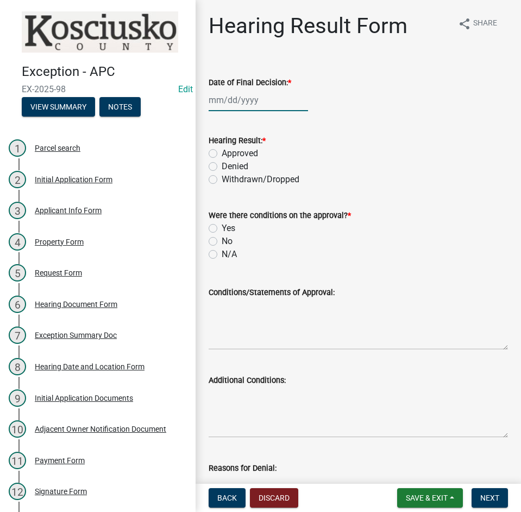
click at [285, 101] on div at bounding box center [257, 100] width 99 height 22
select select "9"
select select "2025"
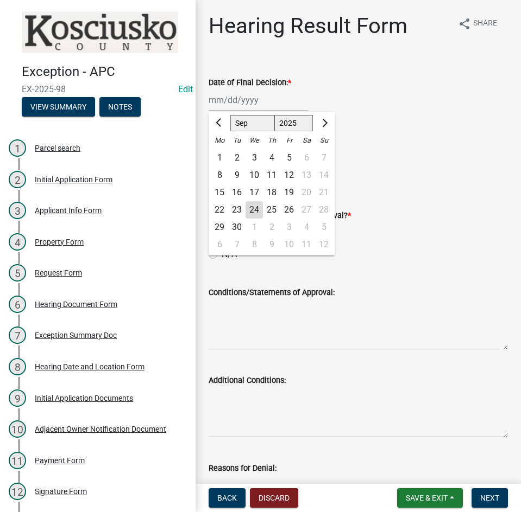
click at [219, 175] on div "8" at bounding box center [219, 175] width 17 height 17
type input "[DATE]"
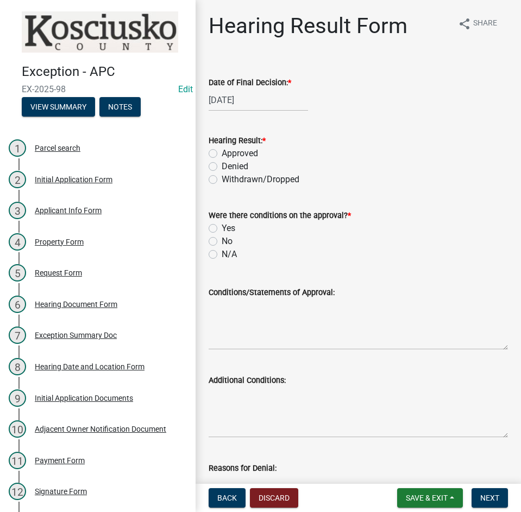
click at [221, 154] on label "Approved" at bounding box center [239, 153] width 36 height 13
click at [221, 154] on input "Approved" at bounding box center [224, 150] width 7 height 7
radio input "true"
click at [221, 256] on label "N/A" at bounding box center [228, 254] width 15 height 13
click at [221, 255] on input "N/A" at bounding box center [224, 251] width 7 height 7
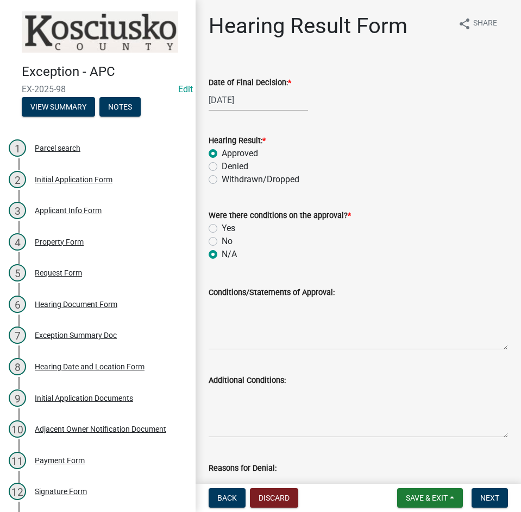
radio input "true"
click at [317, 335] on textarea "Conditions/Statements of Approval:" at bounding box center [357, 324] width 299 height 51
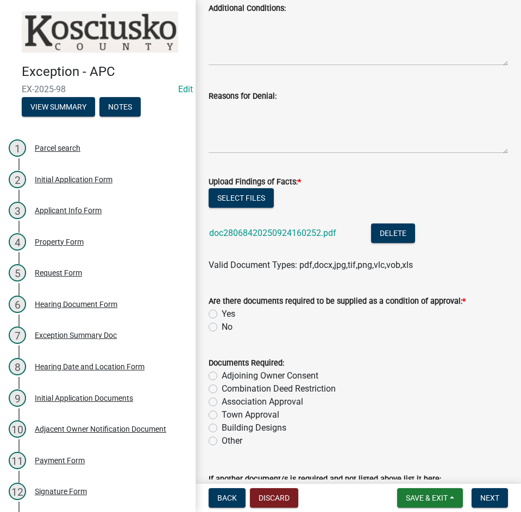
scroll to position [380, 0]
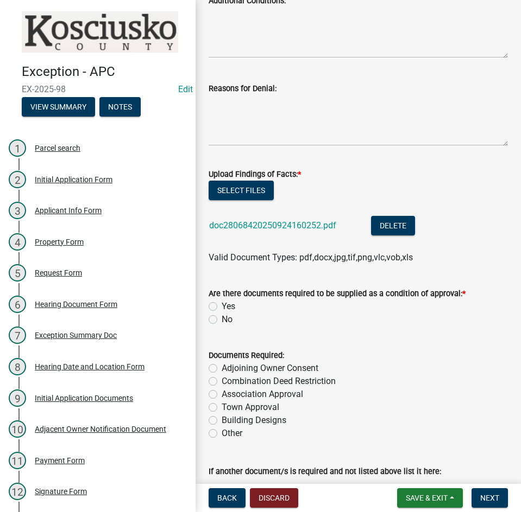
type textarea "The Exception to construct a 1403 sq.ft. accessory building was approved as pre…"
click at [221, 318] on label "No" at bounding box center [226, 319] width 11 height 13
click at [221, 318] on input "No" at bounding box center [224, 316] width 7 height 7
radio input "true"
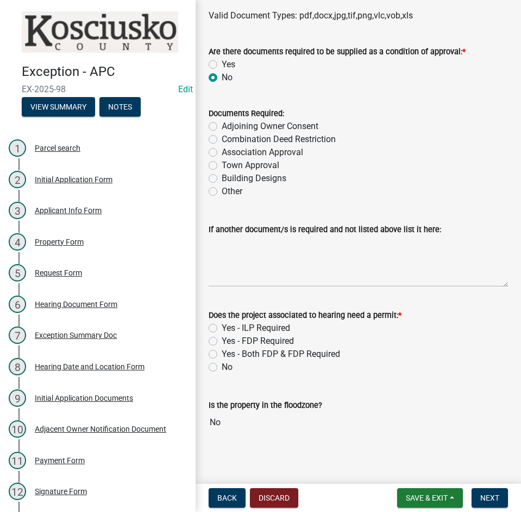
scroll to position [627, 0]
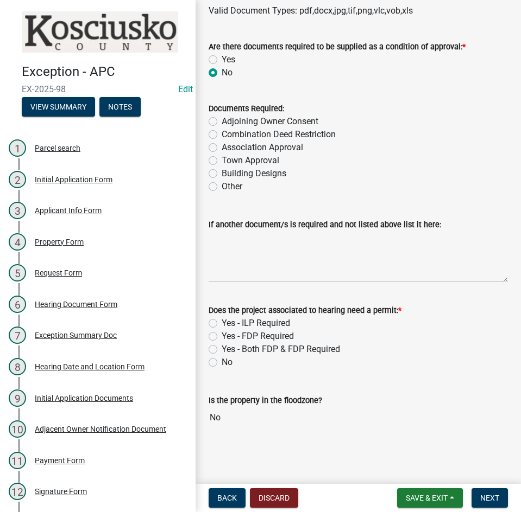
click at [221, 325] on label "Yes - ILP Required" at bounding box center [255, 323] width 68 height 13
click at [221, 324] on input "Yes - ILP Required" at bounding box center [224, 320] width 7 height 7
radio input "true"
click at [487, 497] on span "Next" at bounding box center [489, 498] width 19 height 9
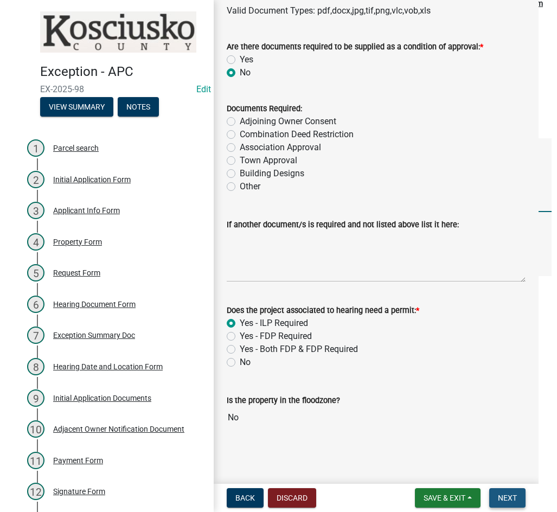
scroll to position [0, 0]
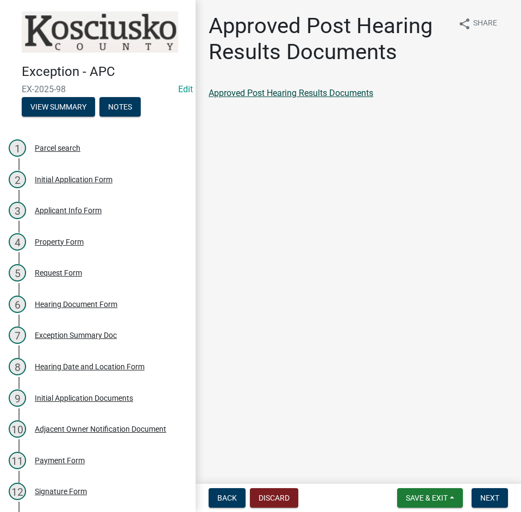
click at [309, 95] on link "Approved Post Hearing Results Documents" at bounding box center [290, 93] width 164 height 10
click at [479, 500] on button "Next" at bounding box center [489, 499] width 36 height 20
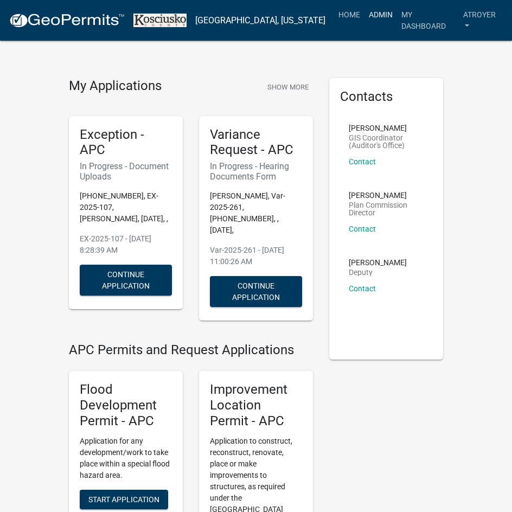
click at [371, 12] on link "Admin" at bounding box center [381, 14] width 33 height 21
